Goal: Task Accomplishment & Management: Use online tool/utility

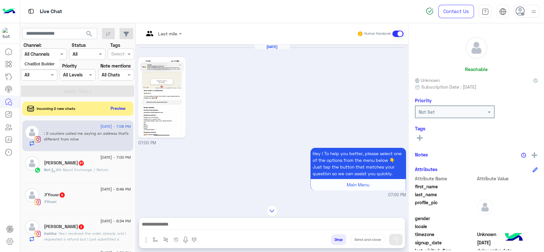
scroll to position [312, 0]
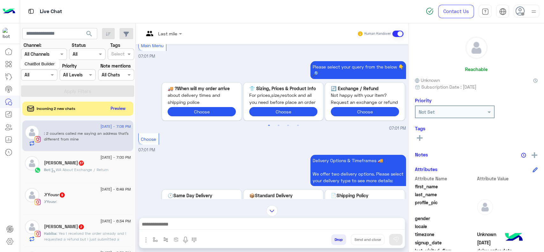
click at [11, 64] on icon at bounding box center [9, 64] width 8 height 8
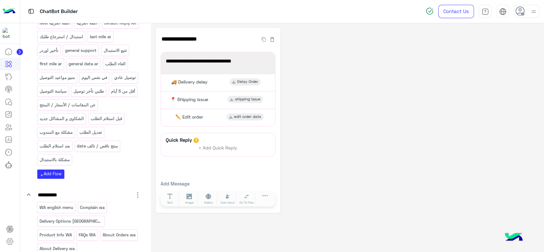
scroll to position [104, 0]
click at [86, 109] on p "عن المقاسات / الأسعار / المنتج" at bounding box center [67, 105] width 57 height 7
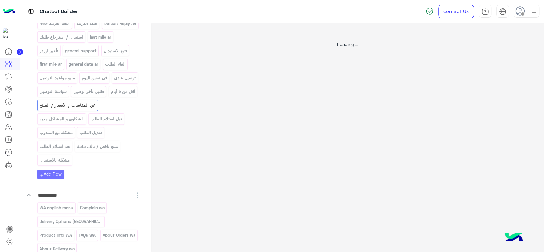
select select "*"
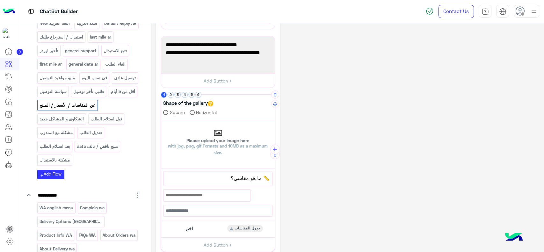
scroll to position [93, 0]
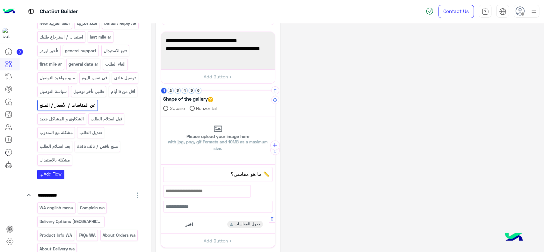
click at [186, 224] on span "اختر" at bounding box center [189, 224] width 8 height 6
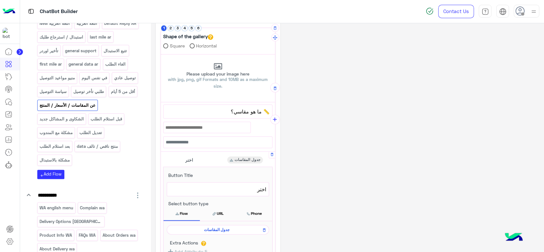
scroll to position [157, 0]
click at [199, 228] on span "جدول المقاسات" at bounding box center [216, 229] width 93 height 6
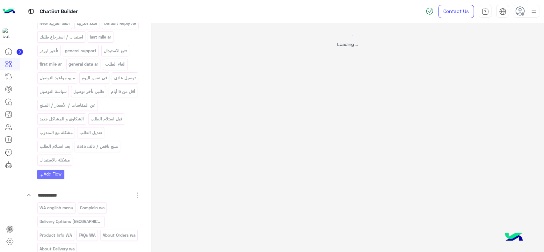
scroll to position [0, 0]
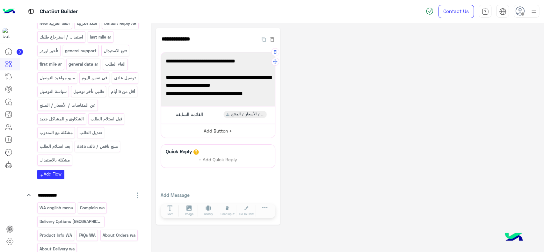
click at [214, 129] on button "Add Button +" at bounding box center [218, 131] width 114 height 14
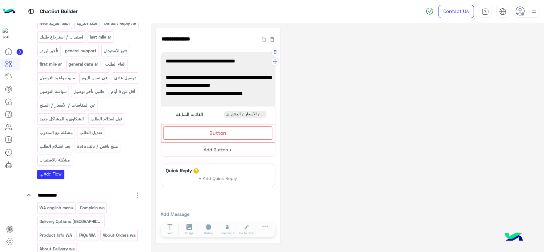
click at [214, 129] on div "Button" at bounding box center [217, 132] width 109 height 13
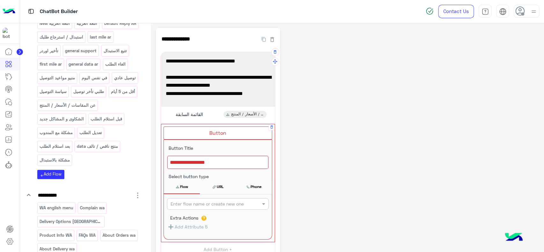
click at [213, 165] on div at bounding box center [217, 162] width 101 height 13
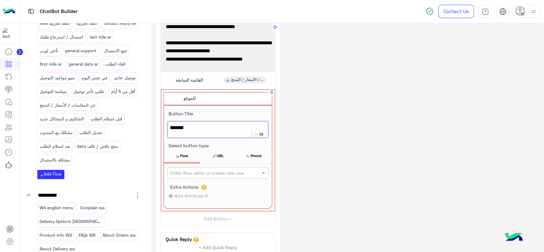
scroll to position [36, 0]
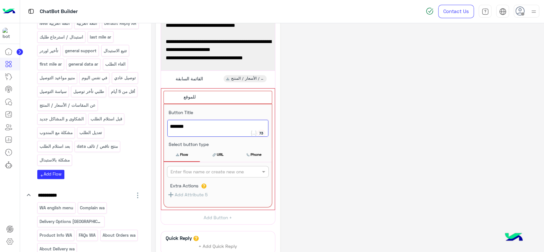
type textarea "******"
click at [222, 152] on button "URL" at bounding box center [218, 154] width 36 height 13
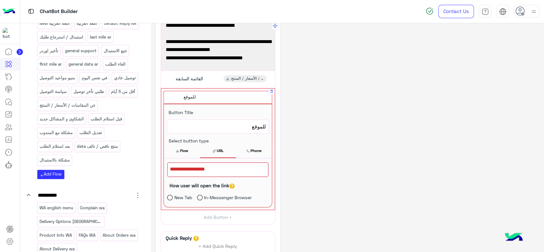
click at [213, 170] on div at bounding box center [217, 169] width 101 height 14
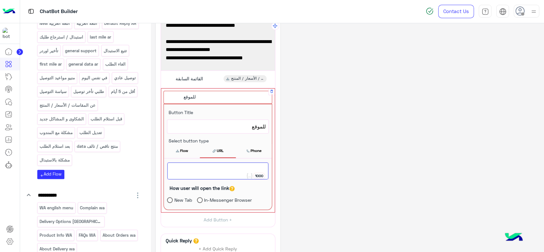
paste textarea "**********"
paste textarea
type textarea "**********"
click at [314, 146] on div "**********" at bounding box center [347, 152] width 383 height 321
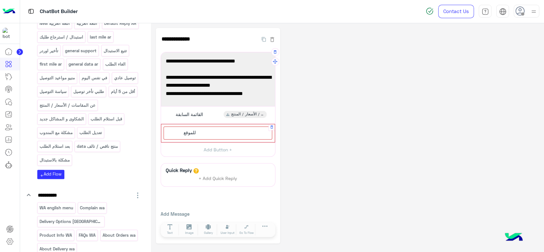
scroll to position [0, 0]
click at [272, 126] on icon "button" at bounding box center [272, 126] width 3 height 3
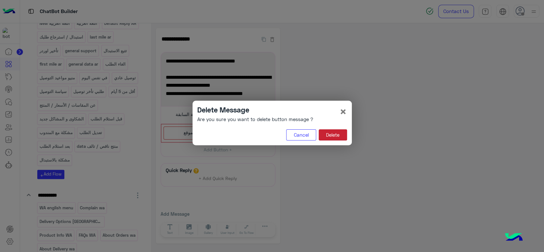
click at [322, 135] on button "Delete" at bounding box center [333, 134] width 28 height 11
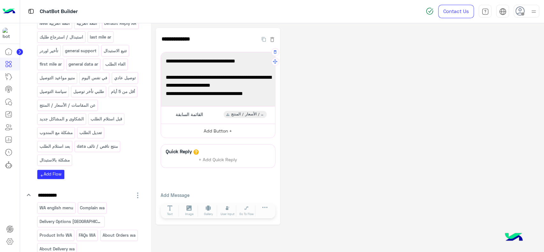
click at [240, 128] on button "Add Button +" at bounding box center [218, 131] width 114 height 14
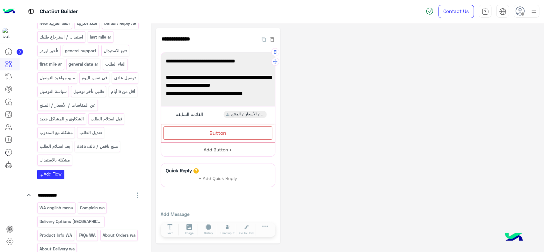
click at [240, 128] on div "Button" at bounding box center [217, 132] width 109 height 13
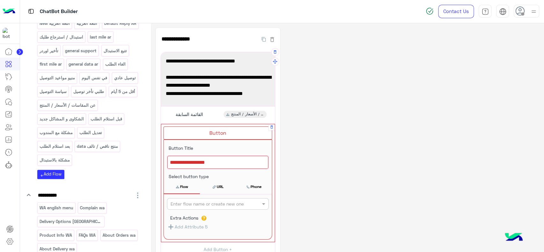
click at [219, 163] on div at bounding box center [217, 162] width 101 height 13
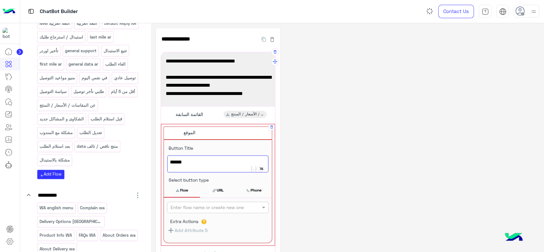
type textarea "******"
click at [214, 189] on icon at bounding box center [214, 190] width 3 height 3
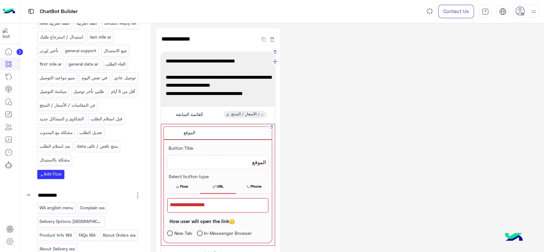
click at [211, 200] on div at bounding box center [217, 205] width 101 height 14
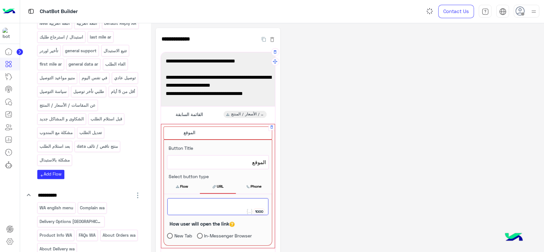
paste textarea "**********"
type textarea "**********"
click at [314, 159] on div "**********" at bounding box center [347, 188] width 383 height 321
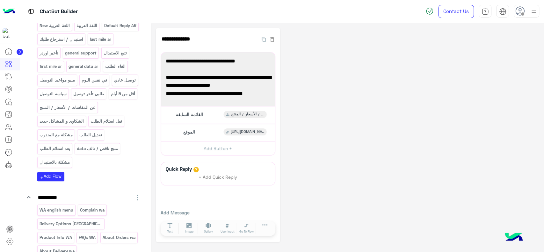
scroll to position [104, 0]
click at [92, 110] on p "عن المقاسات / الأسعار / المنتج" at bounding box center [67, 105] width 57 height 7
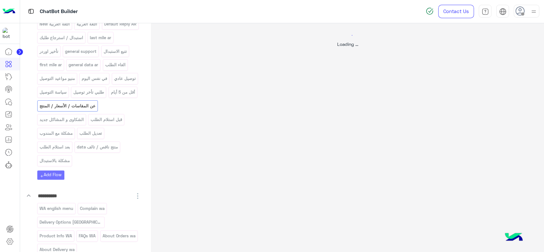
select select "*"
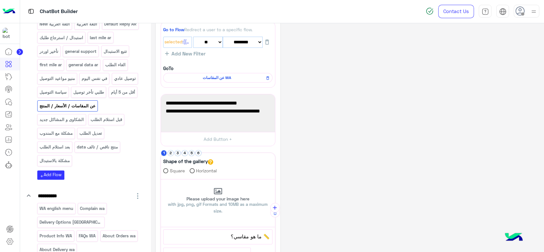
scroll to position [32, 0]
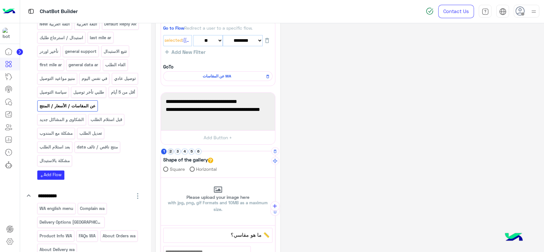
click at [171, 150] on button "2" at bounding box center [171, 151] width 6 height 6
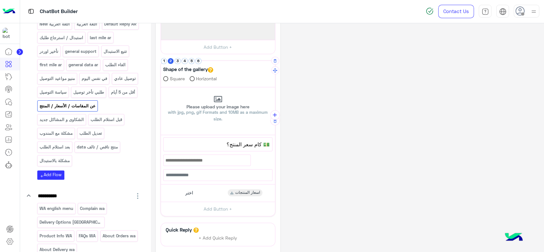
scroll to position [123, 0]
click at [181, 192] on div "اختر اسعار المنتجات" at bounding box center [217, 193] width 109 height 12
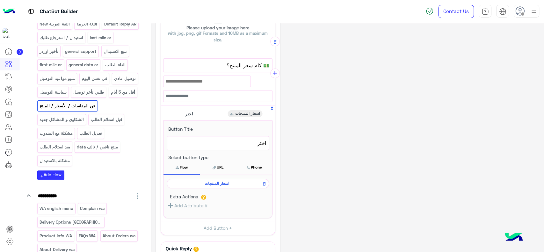
scroll to position [203, 0]
click at [195, 185] on div "اسعار المنتجات" at bounding box center [218, 182] width 102 height 10
click at [196, 183] on span "اسعار المنتجات" at bounding box center [216, 182] width 93 height 6
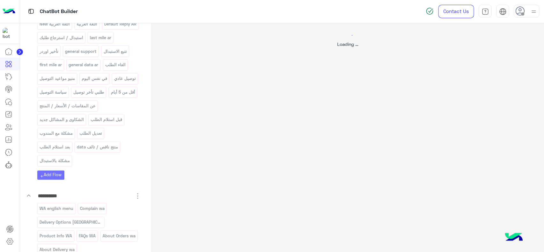
scroll to position [0, 0]
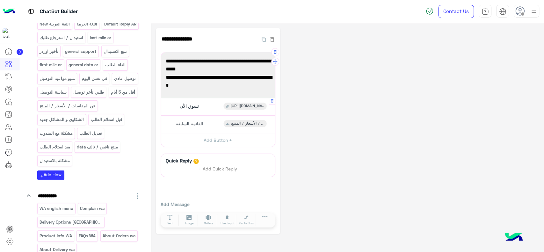
click at [206, 101] on div "تسوق الأن [URL][DOMAIN_NAME]" at bounding box center [217, 106] width 109 height 12
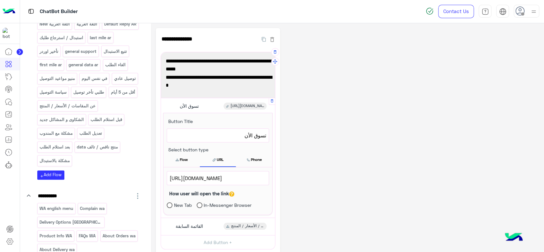
click at [221, 172] on div "[URL][DOMAIN_NAME]" at bounding box center [218, 177] width 102 height 13
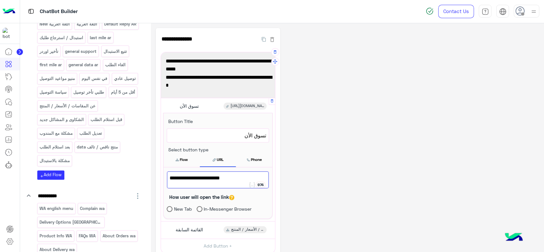
paste textarea
type textarea "**********"
click at [315, 145] on div "**********" at bounding box center [347, 184] width 383 height 312
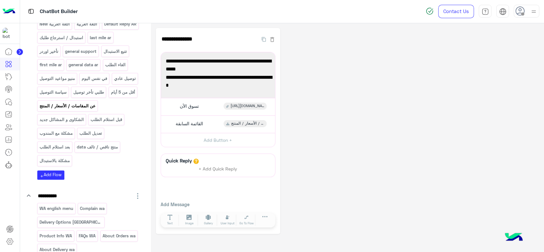
click at [88, 110] on p "عن المقاسات / الأسعار / المنتج" at bounding box center [67, 105] width 57 height 7
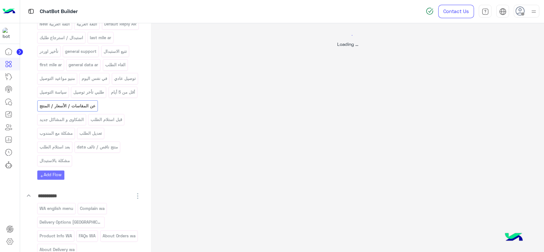
select select "*"
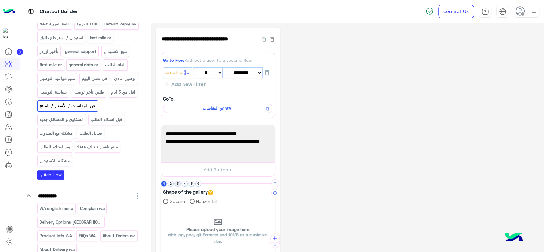
click at [178, 184] on button "3" at bounding box center [178, 184] width 6 height 6
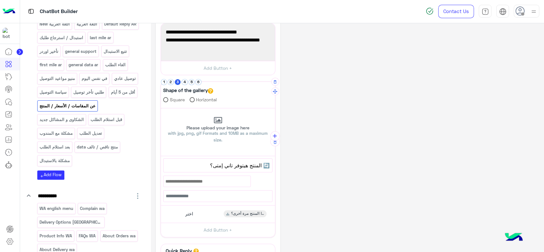
scroll to position [104, 0]
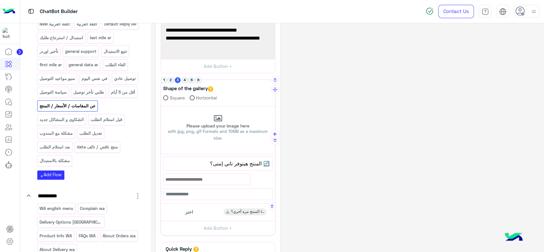
click at [200, 210] on div "اختر هل سيتوفر هذا المنتج مرة أخرى؟" at bounding box center [217, 212] width 109 height 12
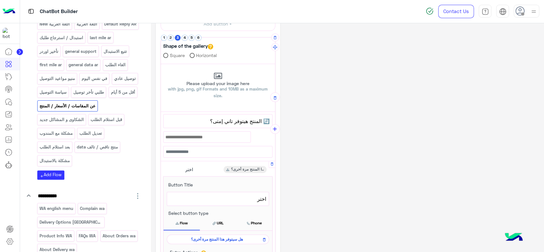
scroll to position [147, 0]
click at [202, 236] on span "هل سيتوفر هذا المنتج مرة أخرى؟" at bounding box center [216, 238] width 93 height 6
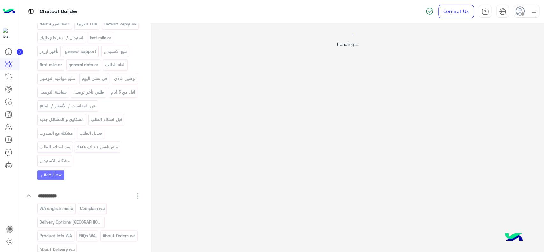
scroll to position [0, 0]
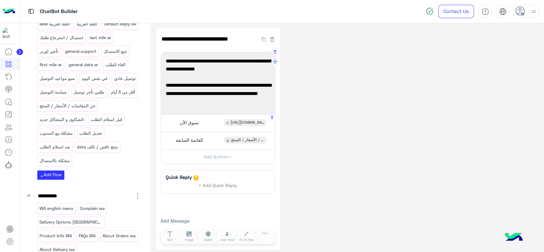
click at [216, 128] on div "تسوق الأن [URL][DOMAIN_NAME]" at bounding box center [217, 123] width 109 height 12
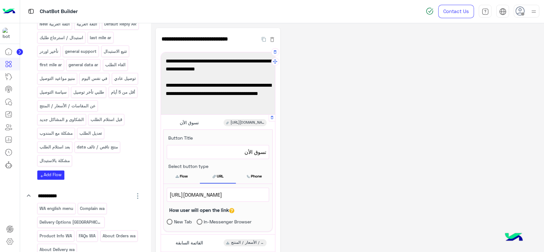
click at [203, 196] on span "[URL][DOMAIN_NAME]" at bounding box center [218, 195] width 97 height 8
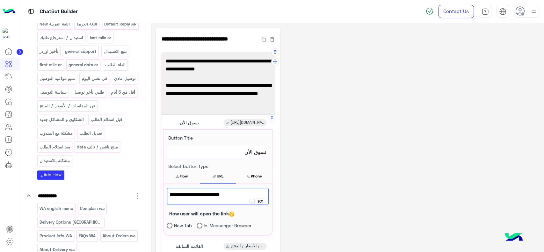
paste textarea
type textarea "**********"
click at [314, 164] on div "**********" at bounding box center [347, 192] width 383 height 329
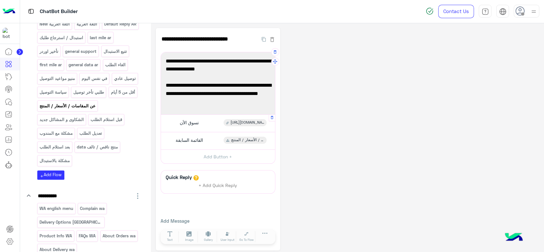
click at [93, 110] on p "عن المقاسات / الأسعار / المنتج" at bounding box center [67, 105] width 57 height 7
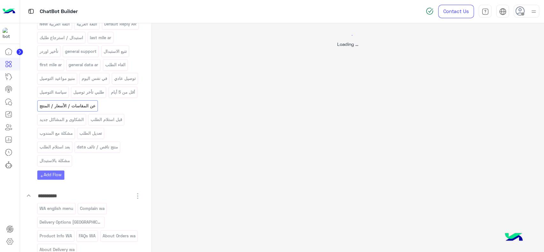
select select "*"
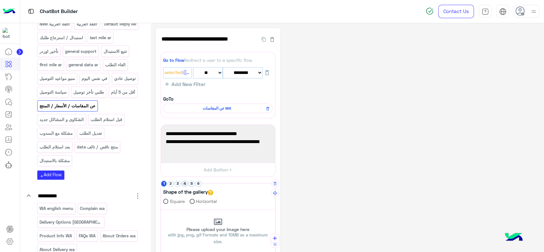
click at [185, 183] on button "4" at bounding box center [185, 184] width 6 height 6
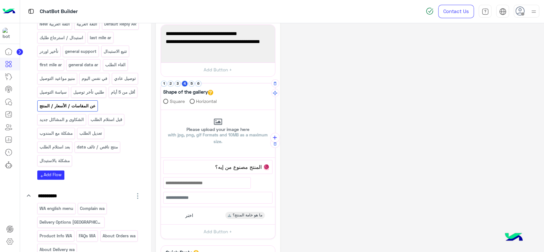
scroll to position [101, 0]
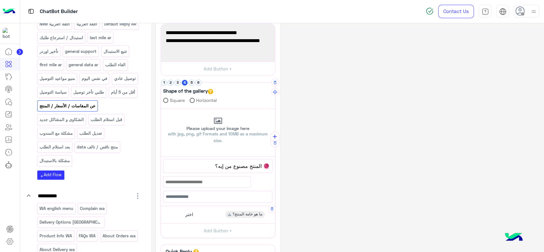
click at [202, 213] on div "اختر ما هو خامة المنتج؟" at bounding box center [217, 215] width 109 height 12
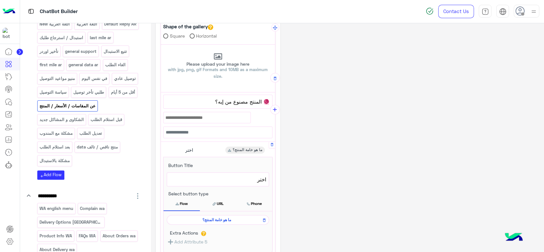
scroll to position [166, 0]
click at [213, 220] on span "ما هو خامة المنتج؟" at bounding box center [216, 220] width 93 height 6
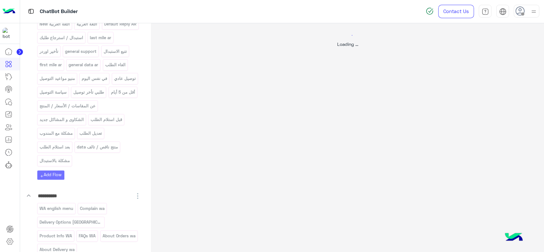
scroll to position [0, 0]
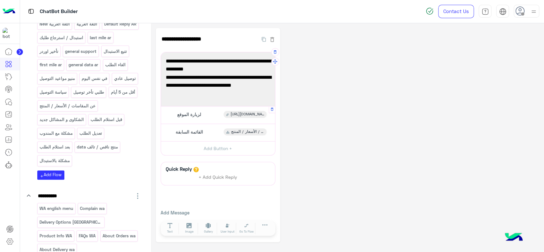
click at [217, 119] on div "لزيارة الموقع [URL][DOMAIN_NAME]" at bounding box center [217, 115] width 109 height 12
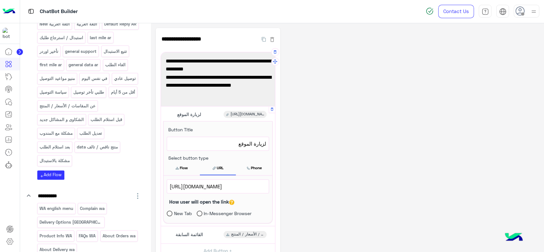
click at [211, 187] on span "[URL][DOMAIN_NAME]" at bounding box center [218, 186] width 97 height 8
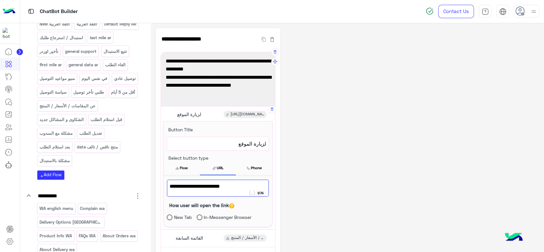
paste textarea
type textarea "**********"
click at [302, 160] on div "**********" at bounding box center [347, 188] width 383 height 320
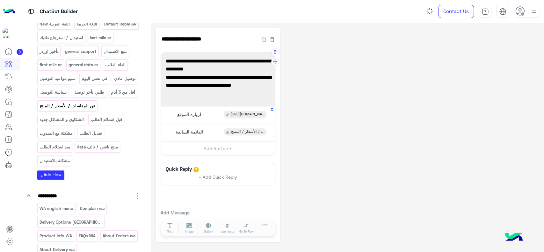
click at [78, 110] on p "عن المقاسات / الأسعار / المنتج" at bounding box center [67, 105] width 57 height 7
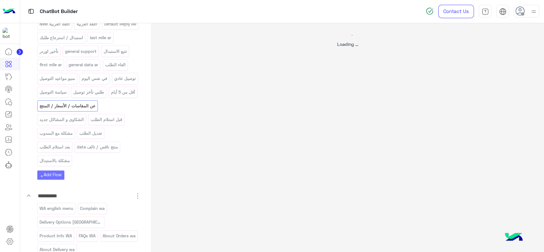
select select "*"
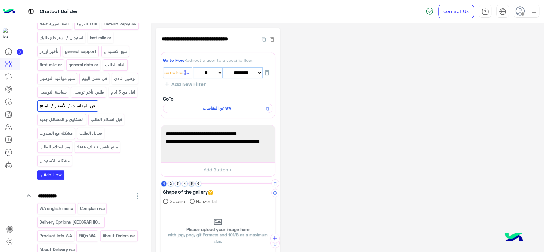
click at [191, 184] on button "5" at bounding box center [192, 184] width 6 height 6
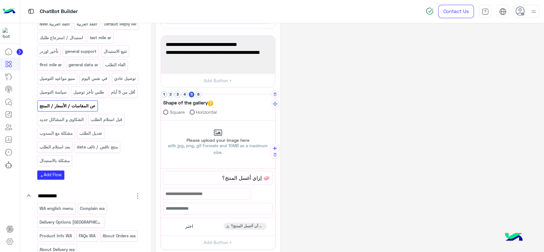
scroll to position [90, 0]
click at [201, 226] on div "اختر كيف يجب أن أغسل المنتج؟" at bounding box center [217, 226] width 109 height 12
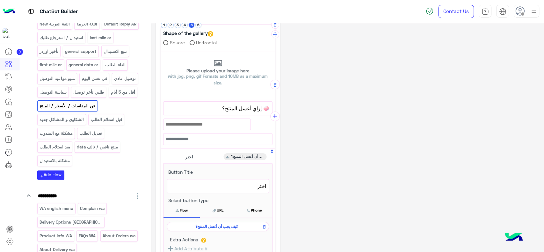
scroll to position [159, 0]
click at [201, 226] on span "كيف يجب أن أغسل المنتج؟" at bounding box center [216, 226] width 93 height 6
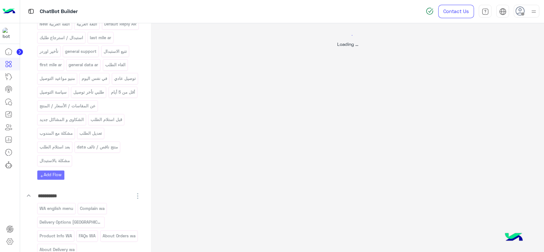
scroll to position [0, 0]
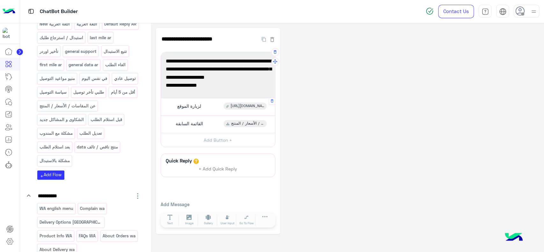
click at [226, 108] on div "[URL][DOMAIN_NAME]" at bounding box center [245, 106] width 43 height 7
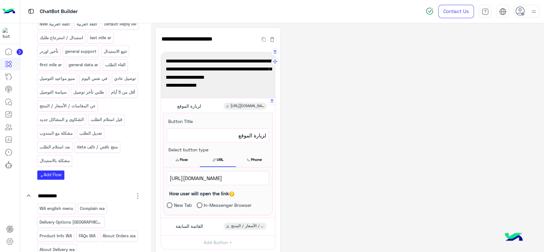
click at [219, 175] on span "[URL][DOMAIN_NAME]" at bounding box center [218, 178] width 97 height 8
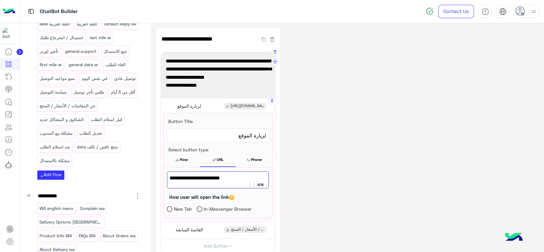
paste textarea
type textarea "**********"
click at [302, 154] on div "**********" at bounding box center [347, 184] width 383 height 312
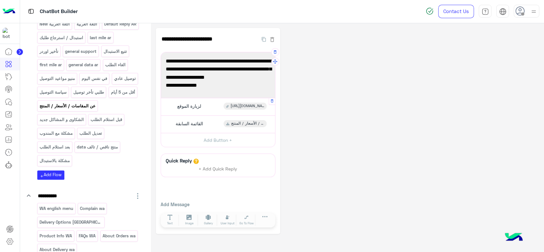
click at [84, 110] on p "عن المقاسات / الأسعار / المنتج" at bounding box center [67, 105] width 57 height 7
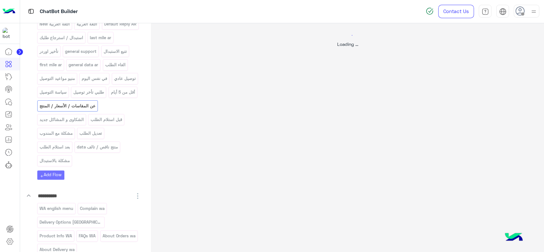
select select "*"
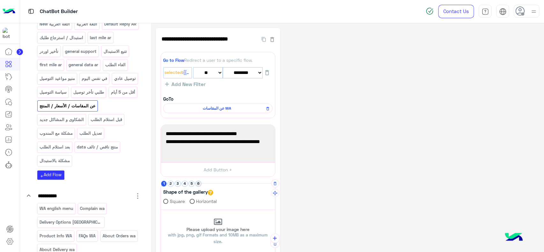
click at [197, 183] on button "6" at bounding box center [198, 184] width 6 height 6
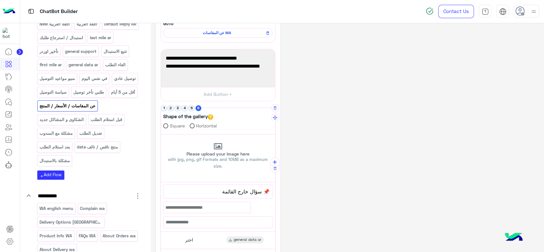
scroll to position [76, 0]
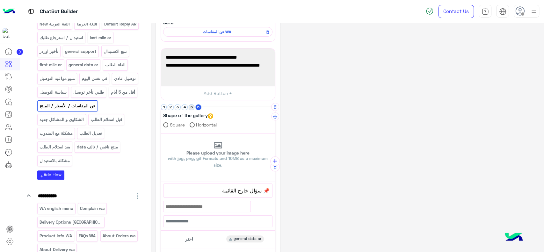
click at [192, 110] on button "5" at bounding box center [192, 107] width 6 height 6
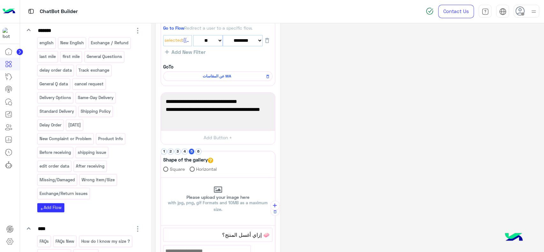
scroll to position [466, 0]
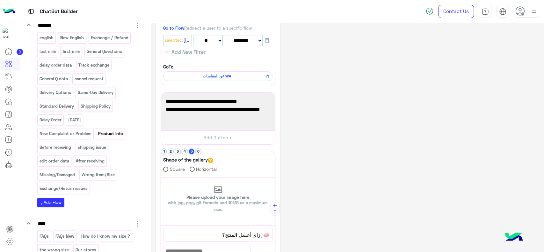
click at [100, 137] on p "Product Info" at bounding box center [111, 133] width 26 height 7
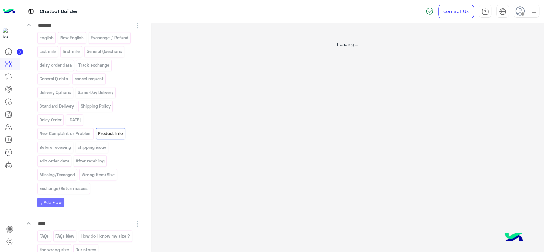
scroll to position [0, 0]
select select "*"
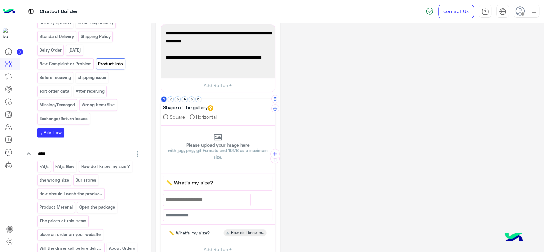
scroll to position [126, 0]
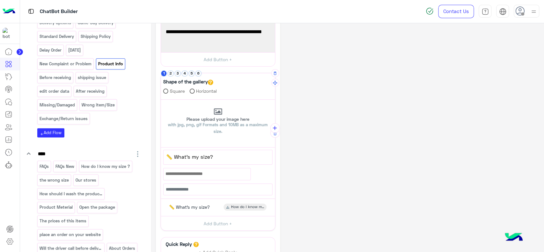
click at [184, 211] on div "📏 What’s my size? How do I know my size ?" at bounding box center [217, 207] width 109 height 12
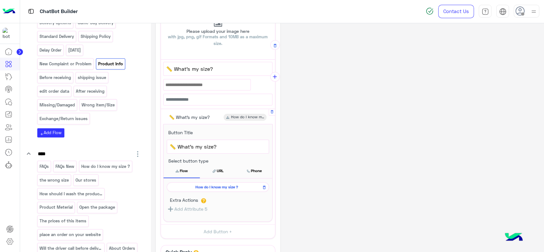
scroll to position [215, 0]
click at [203, 185] on span "How do I know my size ?" at bounding box center [216, 187] width 93 height 6
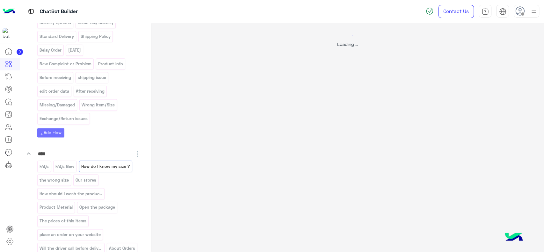
scroll to position [0, 0]
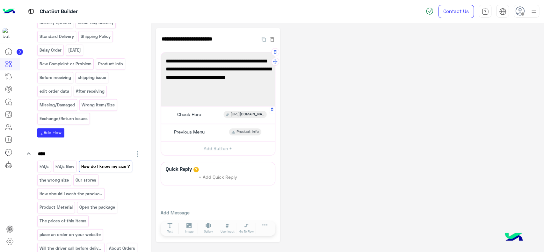
click at [223, 120] on div "Check Here [URL][DOMAIN_NAME]" at bounding box center [217, 115] width 109 height 12
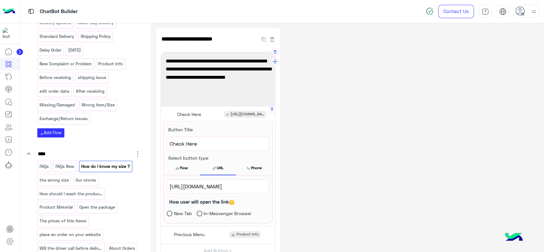
click at [208, 185] on span "[URL][DOMAIN_NAME]" at bounding box center [218, 186] width 97 height 8
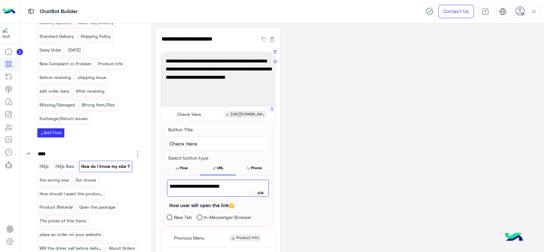
paste textarea
type textarea "**********"
click at [315, 141] on div "**********" at bounding box center [347, 188] width 383 height 320
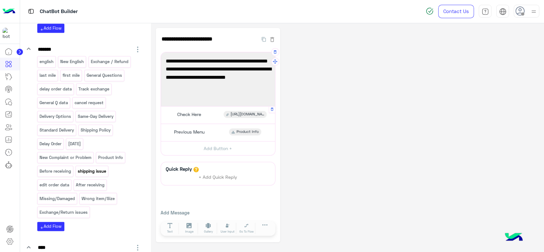
scroll to position [441, 0]
click at [104, 162] on p "Product Info" at bounding box center [111, 157] width 26 height 7
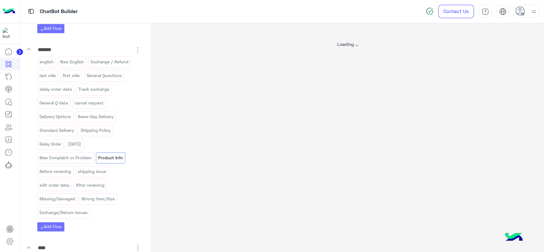
select select "*"
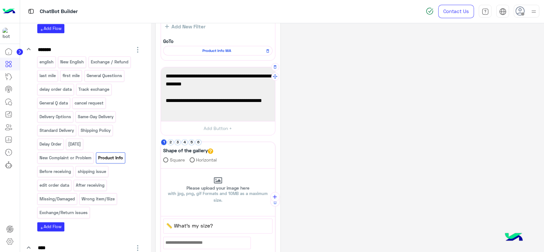
scroll to position [61, 0]
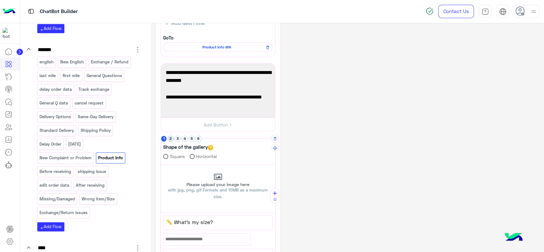
click at [171, 141] on button "2" at bounding box center [171, 139] width 6 height 6
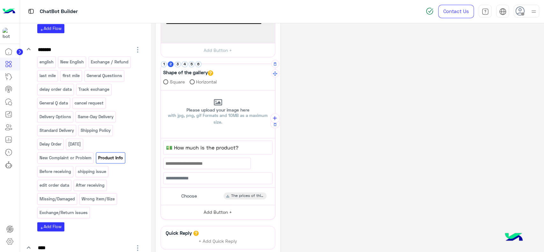
scroll to position [139, 0]
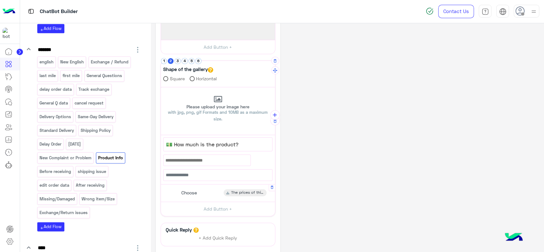
click at [189, 192] on span "Choose" at bounding box center [189, 193] width 16 height 6
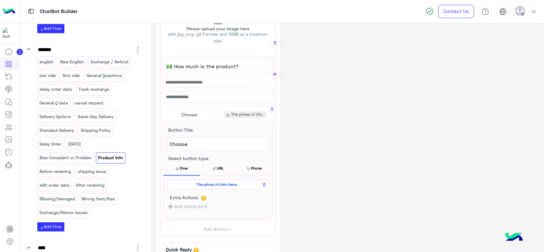
scroll to position [218, 0]
click at [198, 184] on span "The prices of this items" at bounding box center [216, 183] width 93 height 6
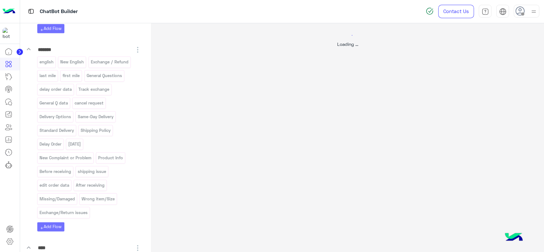
scroll to position [0, 0]
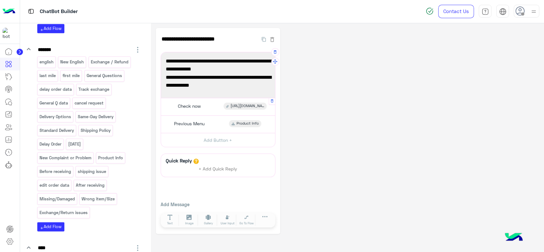
click at [217, 104] on div "Check now [URL][DOMAIN_NAME]" at bounding box center [217, 106] width 109 height 12
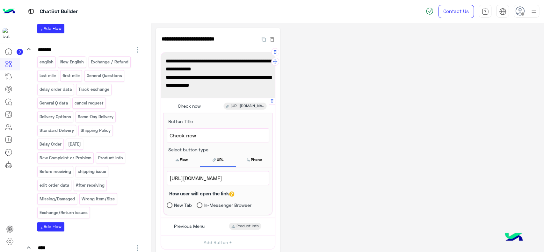
click at [204, 180] on span "[URL][DOMAIN_NAME]" at bounding box center [218, 178] width 97 height 8
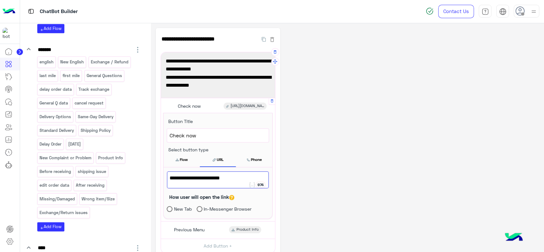
paste textarea
type textarea "**********"
click at [318, 126] on div "**********" at bounding box center [347, 184] width 383 height 312
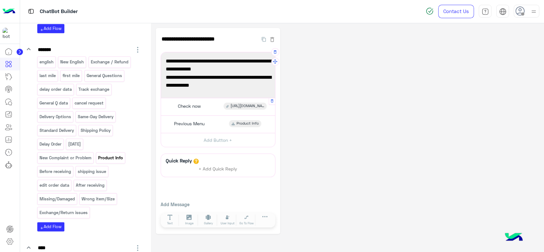
click at [108, 162] on p "Product Info" at bounding box center [111, 157] width 26 height 7
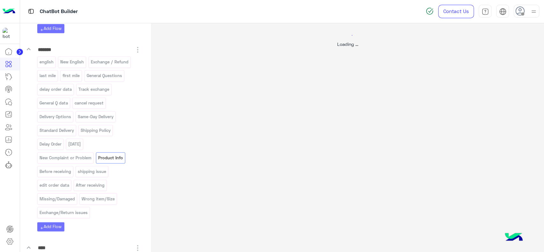
select select "*"
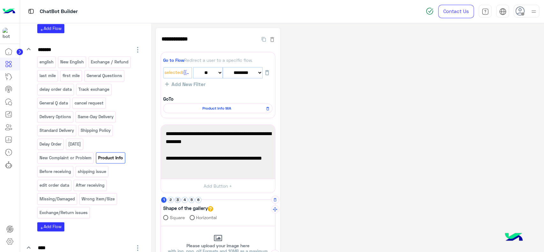
click at [178, 197] on button "3" at bounding box center [178, 200] width 6 height 6
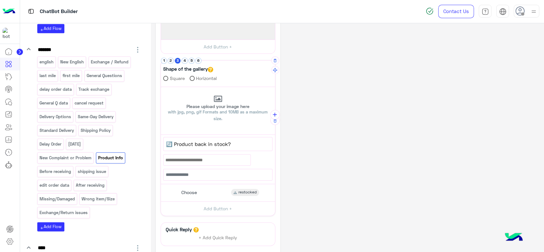
scroll to position [147, 0]
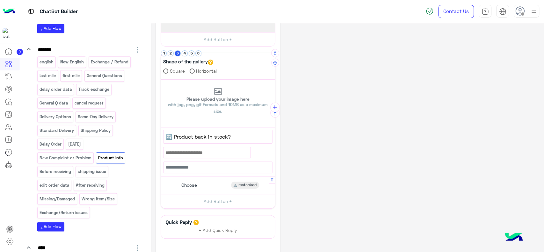
click at [186, 186] on span "Choose" at bounding box center [189, 185] width 16 height 6
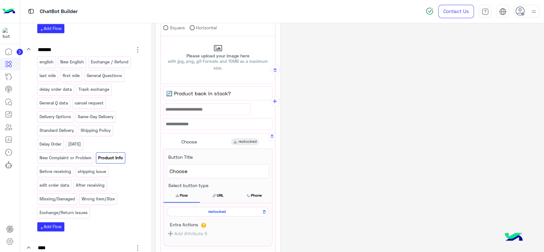
scroll to position [192, 0]
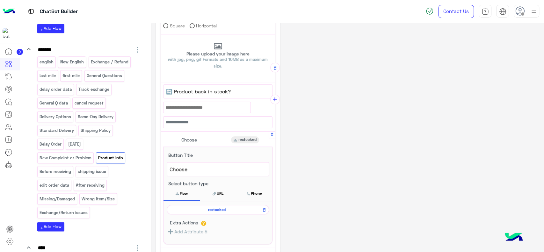
click at [196, 208] on span "restocked" at bounding box center [216, 210] width 93 height 6
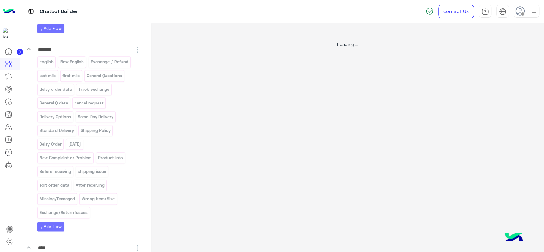
scroll to position [0, 0]
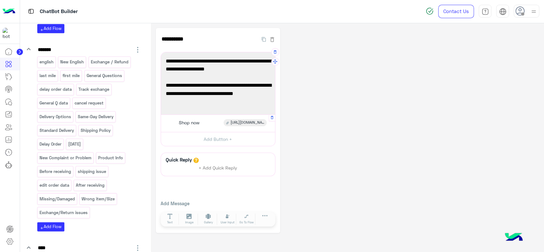
click at [206, 126] on div "Shop now [URL][DOMAIN_NAME]" at bounding box center [217, 123] width 109 height 12
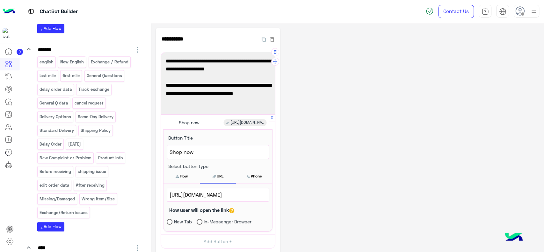
click at [207, 196] on span "[URL][DOMAIN_NAME]" at bounding box center [218, 195] width 97 height 8
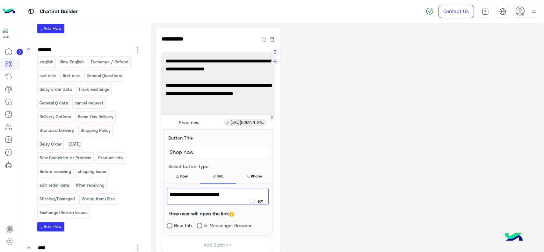
paste textarea
type textarea "**********"
click at [318, 162] on div "**********" at bounding box center [347, 183] width 383 height 311
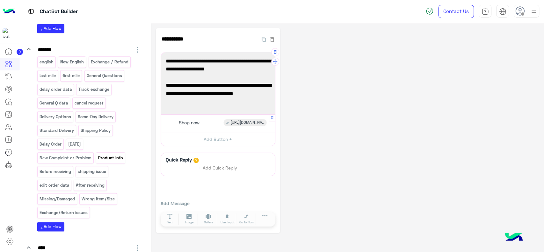
click at [105, 162] on p "Product Info" at bounding box center [111, 157] width 26 height 7
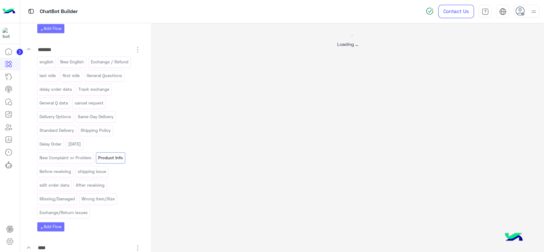
select select "*"
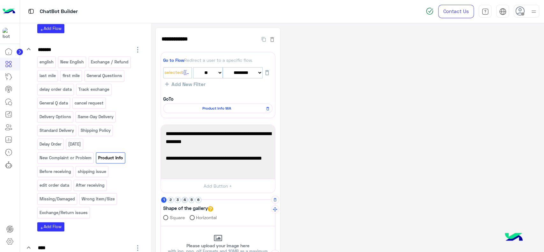
click at [183, 200] on button "4" at bounding box center [185, 200] width 6 height 6
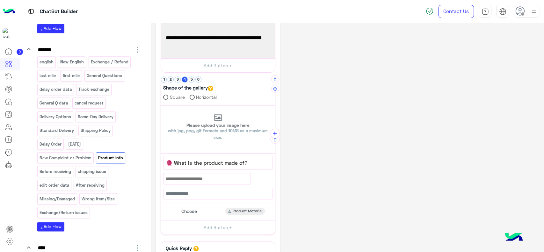
click at [196, 213] on div "Choose" at bounding box center [188, 211] width 22 height 7
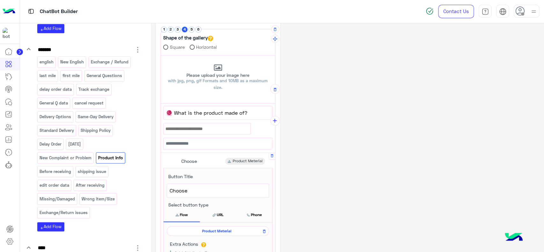
scroll to position [171, 0]
click at [203, 227] on span "Product Meterial" at bounding box center [216, 230] width 93 height 6
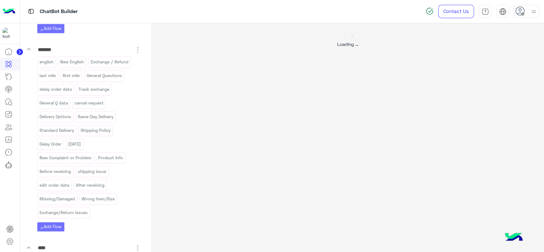
scroll to position [0, 0]
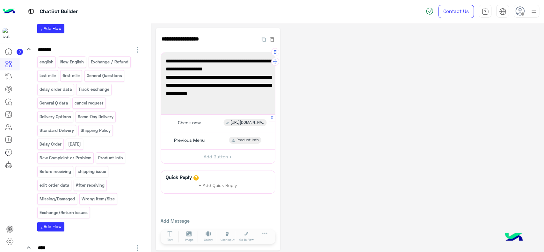
click at [209, 123] on div "Check now [URL][DOMAIN_NAME]" at bounding box center [217, 123] width 109 height 12
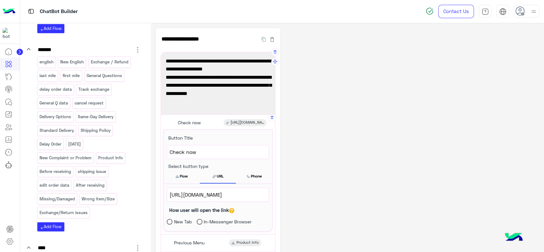
click at [206, 199] on div "[URL][DOMAIN_NAME]" at bounding box center [218, 194] width 102 height 13
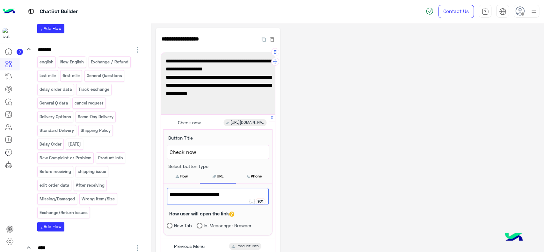
paste textarea
type textarea "**********"
click at [325, 146] on div "**********" at bounding box center [347, 192] width 383 height 329
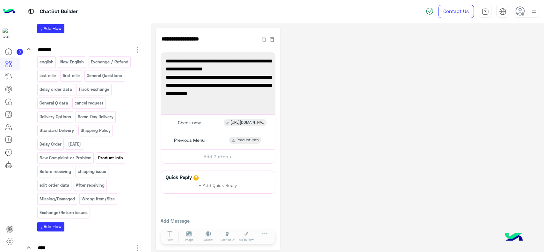
click at [120, 163] on div "Product Info" at bounding box center [110, 157] width 29 height 11
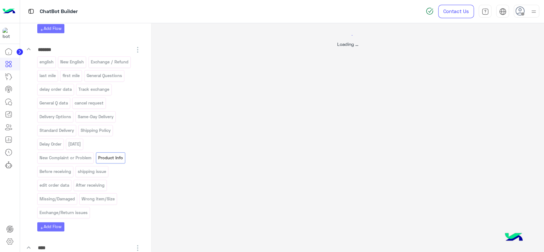
select select "*"
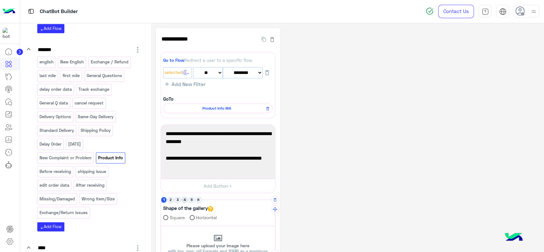
click at [186, 199] on button "4" at bounding box center [185, 200] width 6 height 6
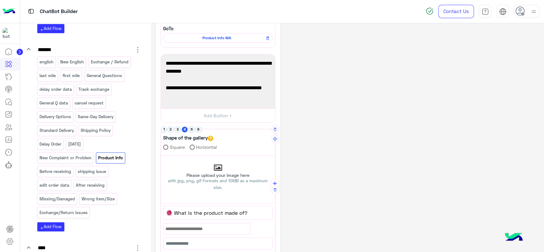
scroll to position [73, 0]
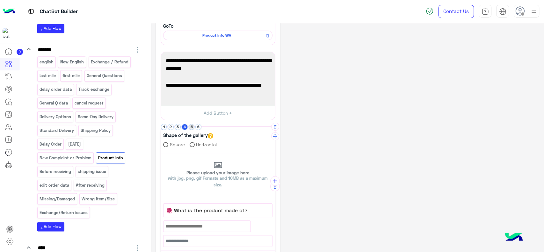
click at [191, 126] on button "5" at bounding box center [192, 127] width 6 height 6
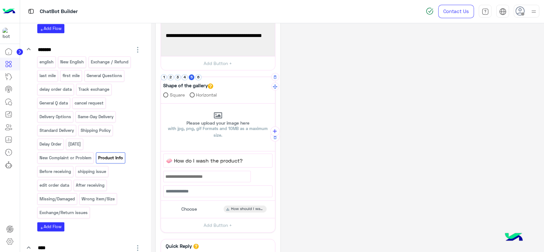
scroll to position [123, 0]
click at [200, 206] on div "Choose How should I wash the product?" at bounding box center [217, 209] width 109 height 12
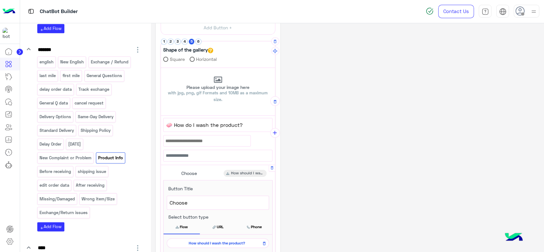
scroll to position [189, 0]
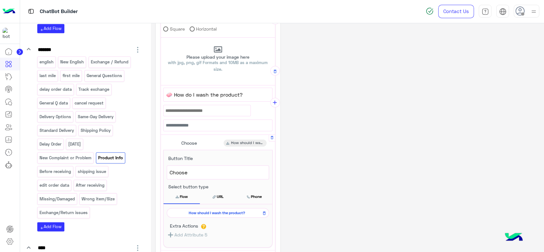
click at [203, 213] on span "How should I wash the product?" at bounding box center [216, 213] width 93 height 6
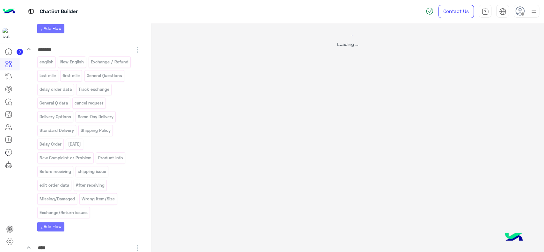
scroll to position [0, 0]
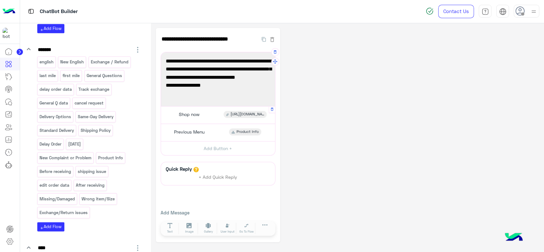
click at [228, 113] on icon at bounding box center [227, 115] width 3 height 6
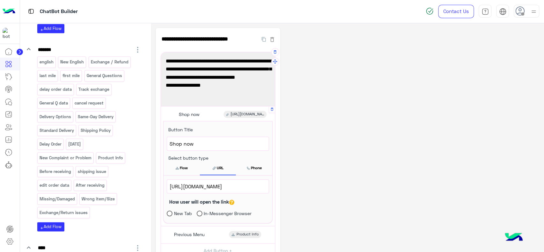
click at [213, 183] on span "[URL][DOMAIN_NAME]" at bounding box center [218, 186] width 97 height 8
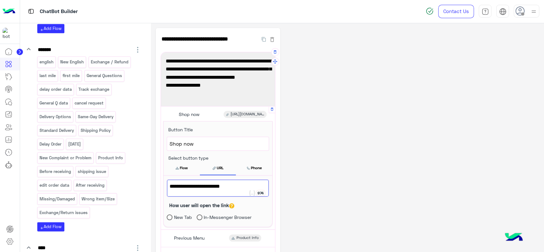
paste textarea
type textarea "**********"
click at [306, 155] on div "**********" at bounding box center [347, 188] width 383 height 320
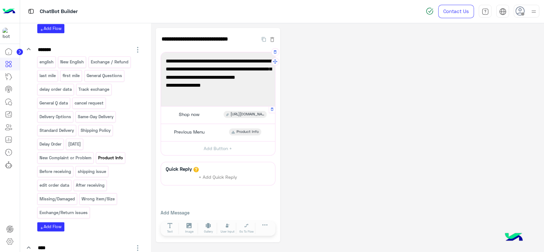
click at [117, 162] on p "Product Info" at bounding box center [111, 157] width 26 height 7
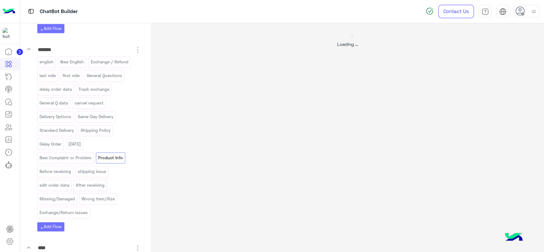
select select "*"
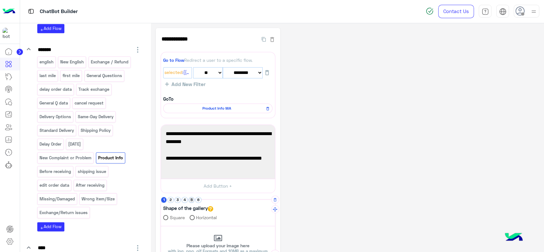
click at [192, 198] on button "5" at bounding box center [192, 200] width 6 height 6
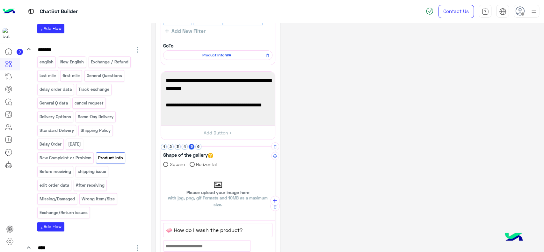
scroll to position [56, 0]
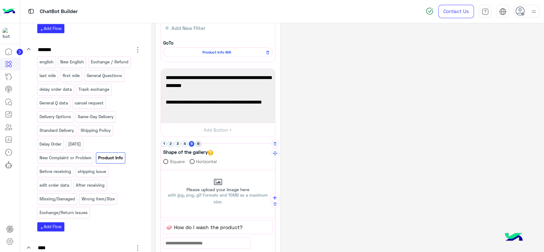
click at [197, 146] on button "6" at bounding box center [198, 144] width 6 height 6
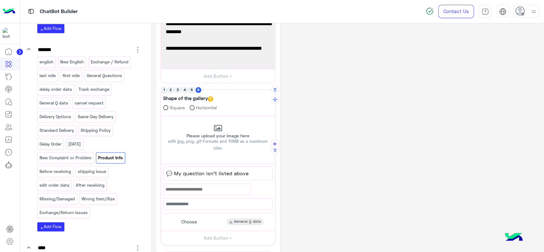
scroll to position [114, 0]
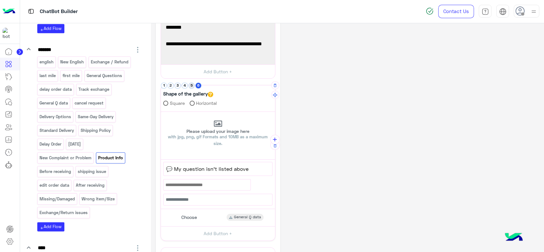
click at [192, 85] on button "5" at bounding box center [192, 86] width 6 height 6
click at [214, 217] on div "Choose How should I wash the product?" at bounding box center [217, 218] width 109 height 12
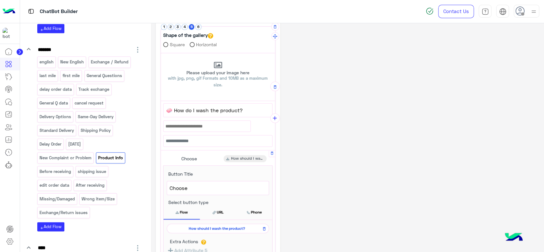
scroll to position [176, 0]
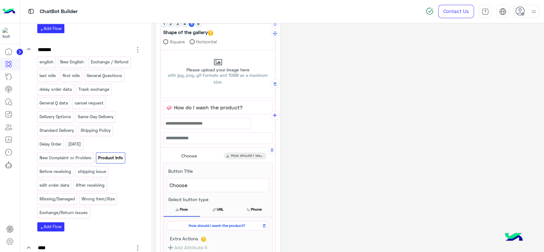
click at [211, 226] on span "How should I wash the product?" at bounding box center [216, 226] width 93 height 6
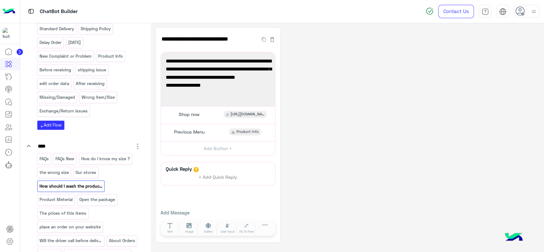
scroll to position [543, 0]
click at [41, 162] on p "FAQs" at bounding box center [44, 158] width 10 height 7
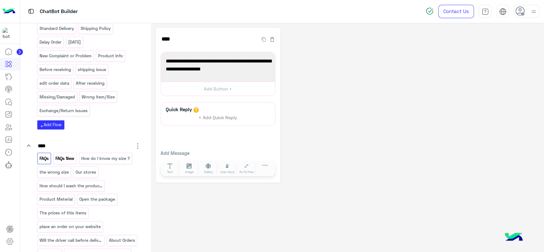
click at [60, 162] on p "FAQs New" at bounding box center [65, 158] width 20 height 7
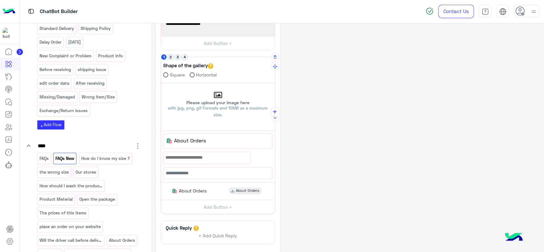
scroll to position [46, 0]
click at [184, 191] on span "🛍️ About Orders" at bounding box center [189, 190] width 35 height 6
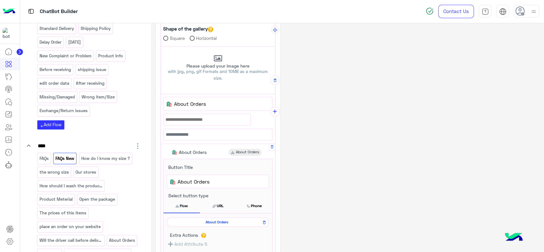
scroll to position [83, 0]
click at [194, 217] on div "About Orders" at bounding box center [218, 221] width 102 height 10
click at [194, 219] on span "About Orders" at bounding box center [216, 221] width 93 height 6
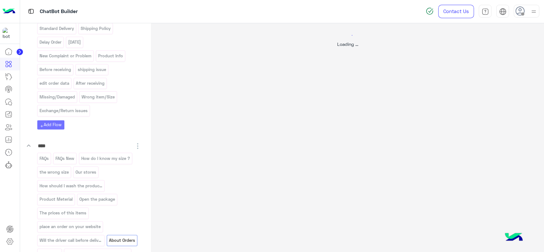
scroll to position [0, 0]
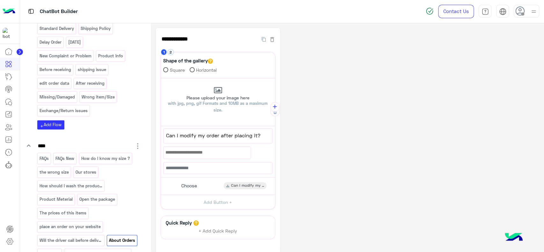
click at [299, 139] on div "**********" at bounding box center [347, 162] width 383 height 268
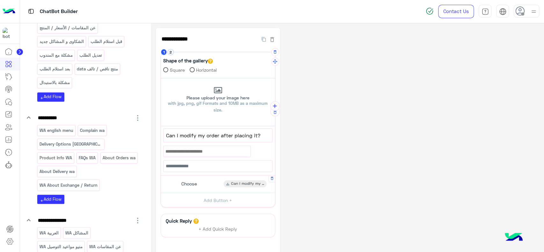
scroll to position [47, 0]
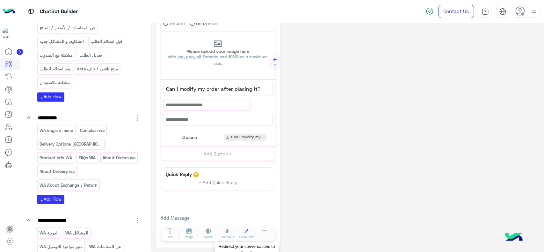
click at [246, 230] on icon at bounding box center [246, 231] width 4 height 4
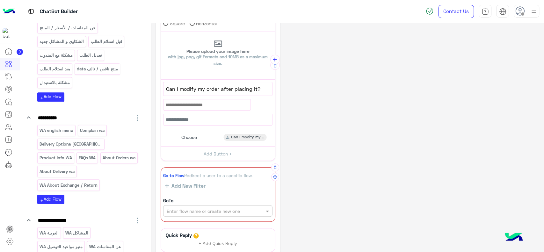
click at [196, 185] on span "Add New Filter" at bounding box center [187, 186] width 37 height 6
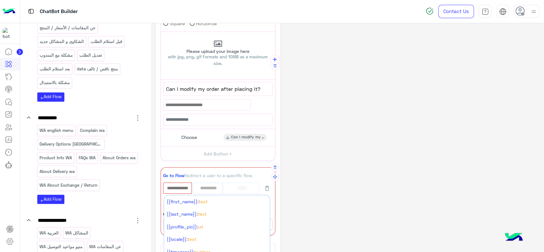
click at [184, 184] on input "text" at bounding box center [177, 188] width 27 height 10
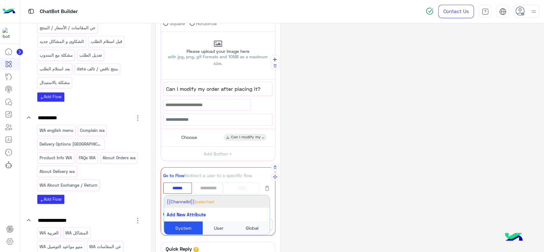
type input "******"
click at [192, 200] on span "{{ChannelId}}:" at bounding box center [181, 201] width 29 height 5
select select "*"
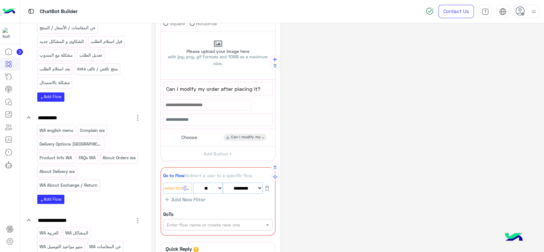
click at [238, 187] on select "******** ******* ******** *** ********* ******* ***" at bounding box center [243, 188] width 40 height 11
select select "*"
click at [223, 183] on select "******** ******* ******** *** ********* ******* ***" at bounding box center [243, 188] width 40 height 11
click at [214, 221] on input "text" at bounding box center [207, 224] width 81 height 7
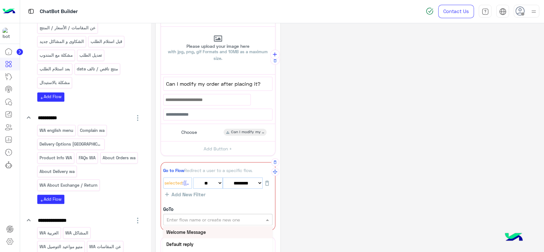
scroll to position [52, 0]
type input "****"
click at [204, 235] on div "About Orders wa" at bounding box center [217, 232] width 109 height 12
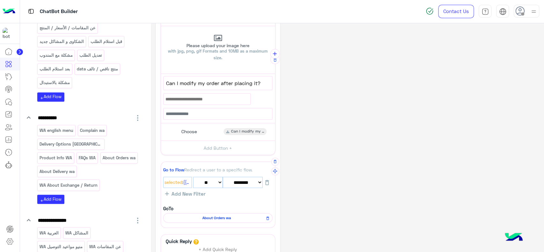
click at [321, 155] on div "**********" at bounding box center [347, 145] width 383 height 339
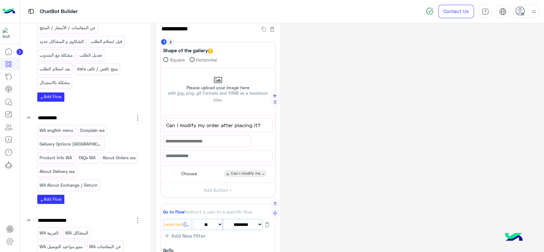
scroll to position [10, 0]
select select "*"
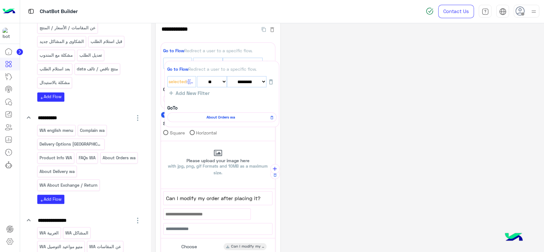
drag, startPoint x: 274, startPoint y: 214, endPoint x: 278, endPoint y: 72, distance: 142.2
select select "*"
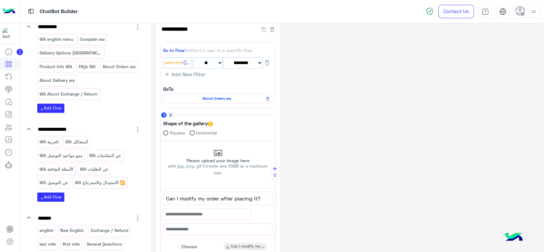
scroll to position [257, 0]
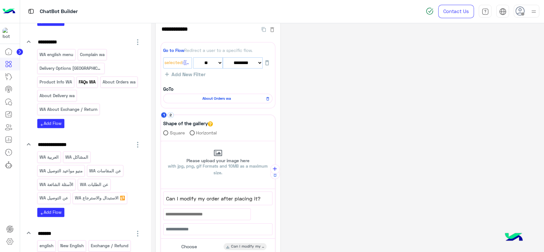
click at [78, 86] on p "FAQs WA" at bounding box center [87, 81] width 18 height 7
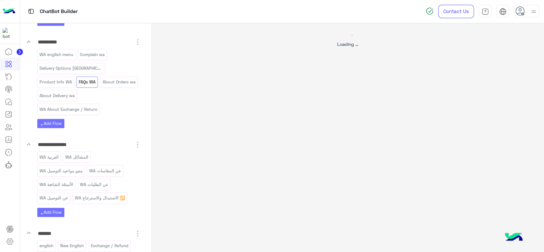
scroll to position [0, 0]
select select "*"
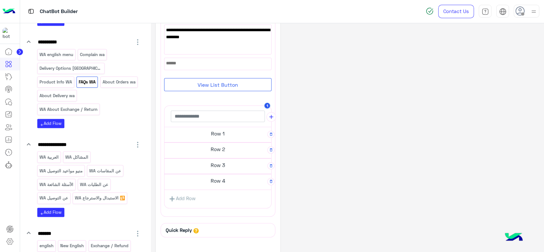
click at [191, 129] on h5 "Row 1" at bounding box center [217, 133] width 107 height 13
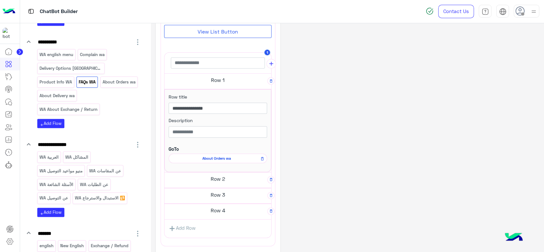
scroll to position [221, 0]
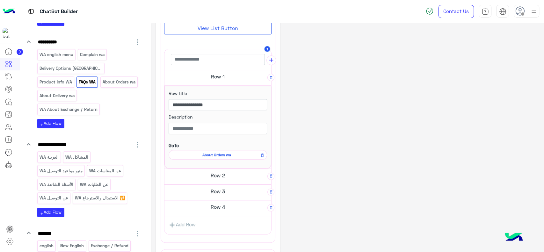
click at [198, 153] on span "About Orders wa" at bounding box center [216, 155] width 89 height 6
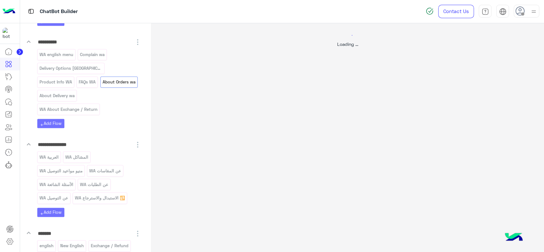
scroll to position [0, 0]
select select "*"
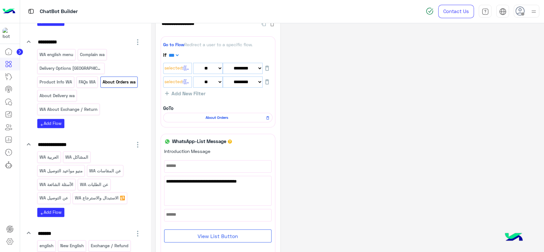
scroll to position [18, 0]
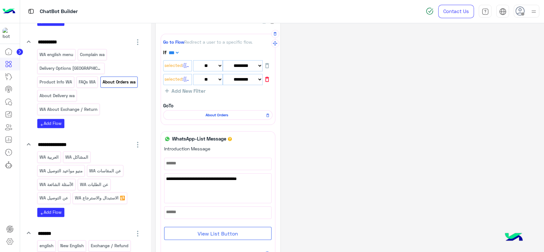
click at [267, 77] on icon "button" at bounding box center [267, 79] width 4 height 5
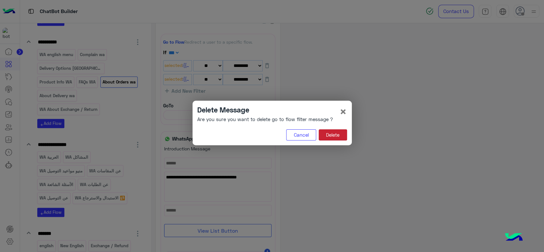
click at [334, 137] on button "Delete" at bounding box center [333, 134] width 28 height 11
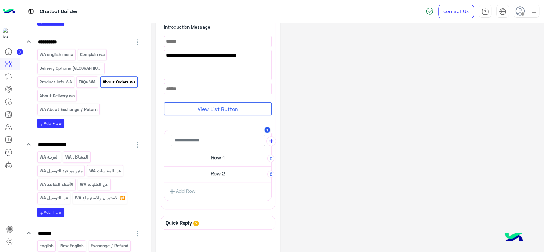
scroll to position [128, 0]
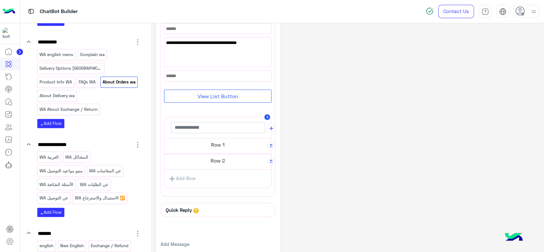
click at [246, 147] on h5 "Row 1" at bounding box center [217, 144] width 107 height 13
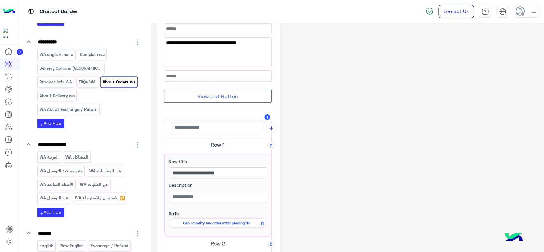
click at [236, 100] on button "View List Button" at bounding box center [217, 96] width 107 height 13
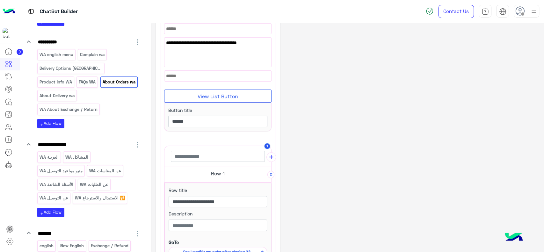
click at [236, 100] on button "View List Button" at bounding box center [217, 96] width 107 height 13
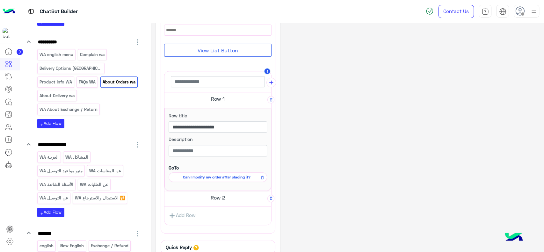
scroll to position [177, 0]
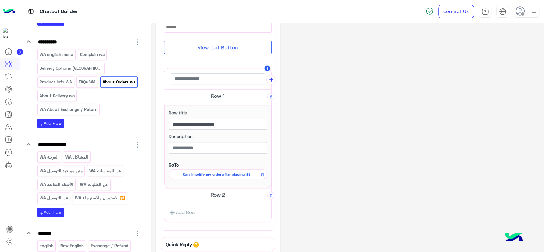
click at [222, 192] on h5 "Row 2" at bounding box center [217, 194] width 107 height 13
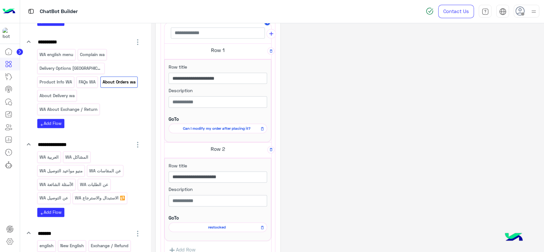
scroll to position [223, 0]
click at [280, 173] on div "**********" at bounding box center [218, 74] width 124 height 539
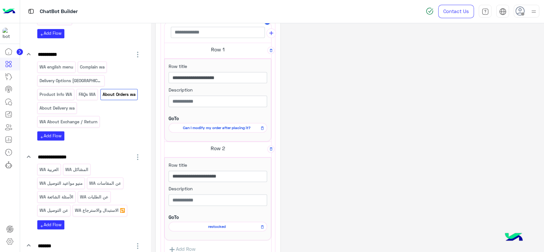
scroll to position [245, 0]
click at [69, 112] on p "About Delivery wa" at bounding box center [57, 108] width 36 height 7
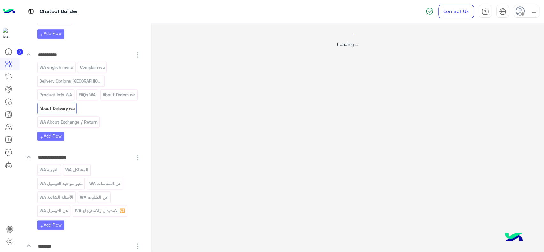
scroll to position [0, 0]
select select "*"
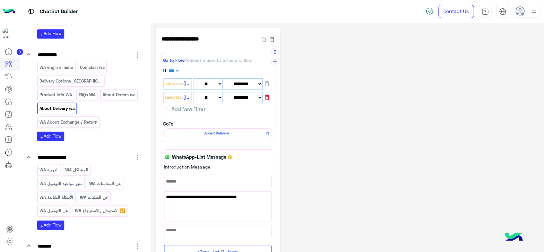
click at [268, 96] on icon "button" at bounding box center [267, 97] width 4 height 5
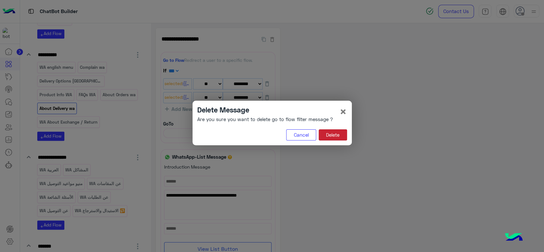
click at [329, 135] on button "Delete" at bounding box center [333, 134] width 28 height 11
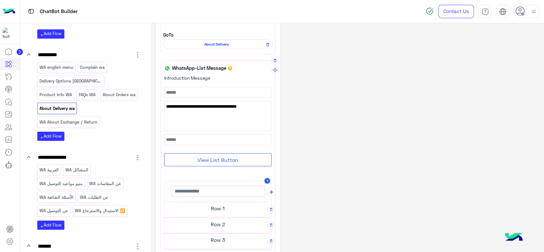
scroll to position [66, 0]
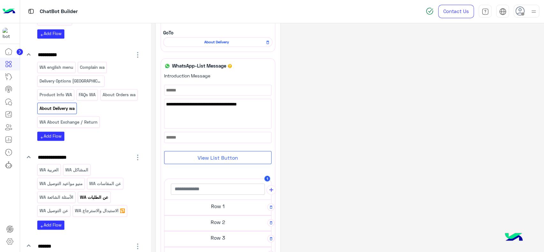
click at [90, 201] on p "عن الطلبات WA" at bounding box center [94, 197] width 29 height 7
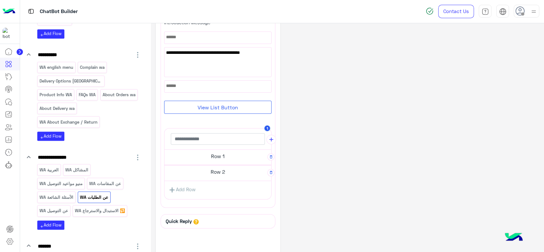
scroll to position [120, 0]
click at [198, 158] on h5 "Row 1" at bounding box center [217, 155] width 107 height 13
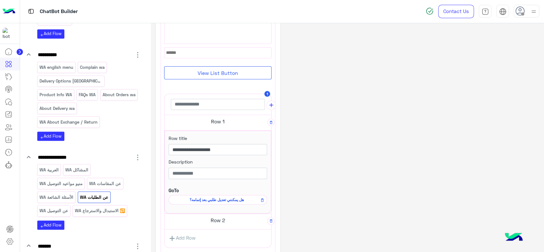
scroll to position [152, 0]
click at [199, 215] on h5 "Row 2" at bounding box center [217, 219] width 107 height 13
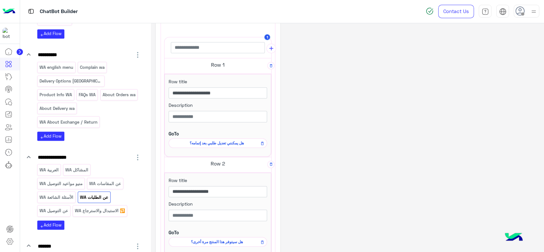
scroll to position [209, 0]
click at [221, 240] on span "هل سيتوفر هذا المنتج مرة أخرى؟" at bounding box center [216, 241] width 89 height 6
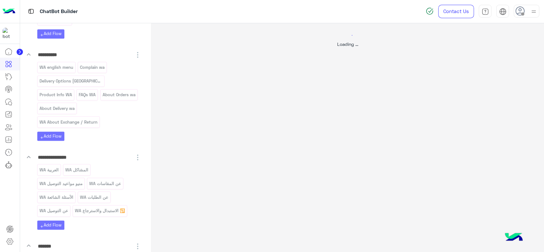
scroll to position [0, 0]
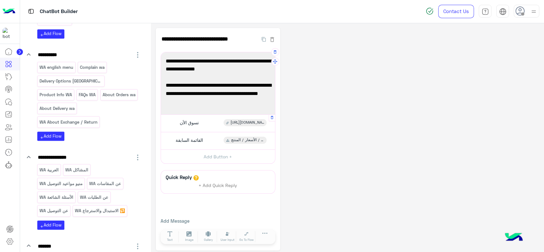
click at [237, 123] on span "[URL][DOMAIN_NAME]" at bounding box center [247, 123] width 34 height 6
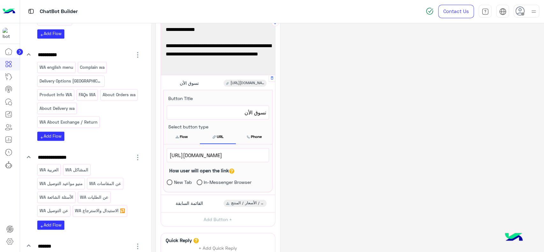
scroll to position [41, 0]
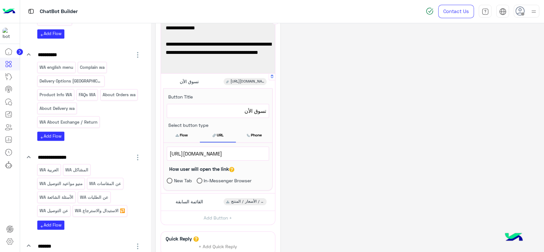
click at [232, 151] on span "[URL][DOMAIN_NAME]" at bounding box center [218, 153] width 97 height 8
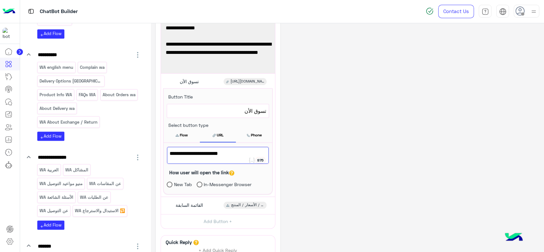
click at [285, 152] on div "**********" at bounding box center [347, 151] width 383 height 329
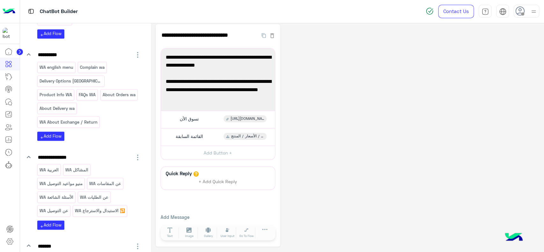
scroll to position [4, 0]
click at [271, 115] on icon "button" at bounding box center [272, 113] width 3 height 3
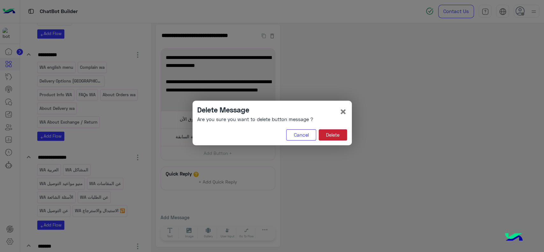
click at [329, 134] on button "Delete" at bounding box center [333, 134] width 28 height 11
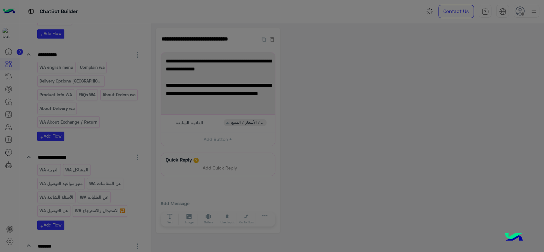
scroll to position [0, 0]
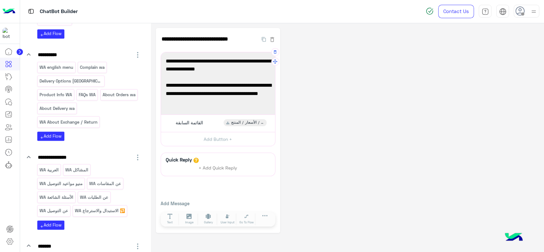
click at [260, 93] on span "📢 يمكنك تفعيل الإشعارات على صفحة المنتج أو أو تابعنا على إنستجرام لتعرف أول ما …" at bounding box center [218, 93] width 105 height 25
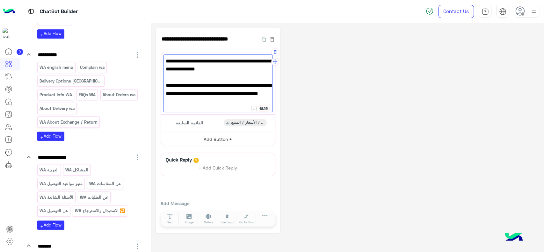
click at [223, 141] on button "Add Button +" at bounding box center [218, 139] width 114 height 14
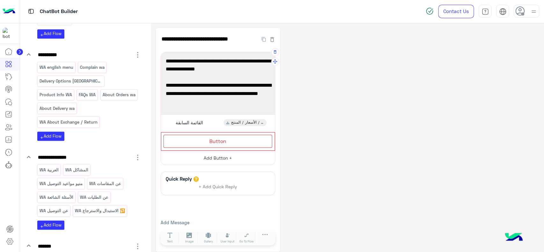
click at [223, 141] on span "Button" at bounding box center [217, 141] width 17 height 6
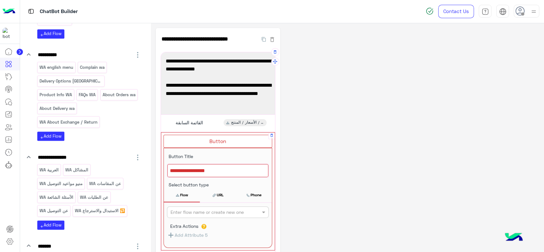
click at [218, 167] on div at bounding box center [217, 170] width 101 height 13
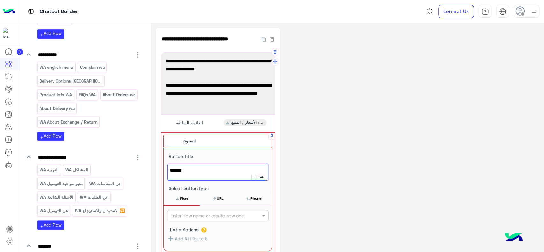
type textarea "******"
click at [224, 198] on button "URL" at bounding box center [218, 198] width 36 height 13
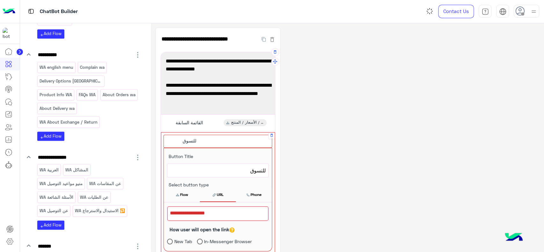
click at [210, 214] on div at bounding box center [217, 213] width 101 height 14
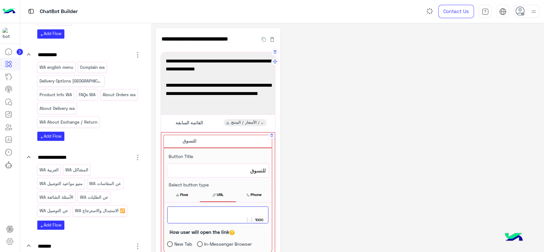
paste textarea "**********"
type textarea "**********"
click at [302, 180] on div "**********" at bounding box center [347, 193] width 383 height 330
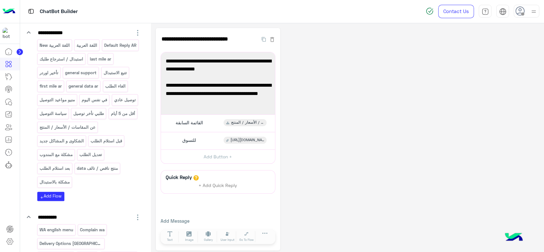
scroll to position [81, 0]
click at [89, 132] on p "عن المقاسات / الأسعار / المنتج" at bounding box center [67, 128] width 57 height 7
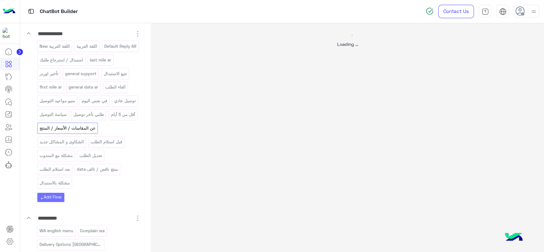
select select "*"
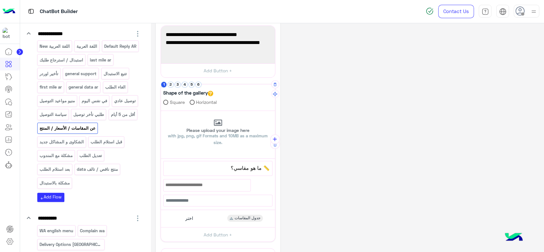
scroll to position [99, 0]
click at [173, 84] on button "2" at bounding box center [171, 84] width 6 height 6
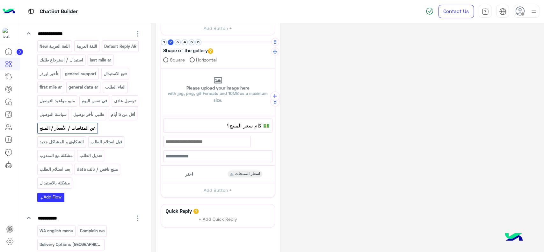
scroll to position [155, 0]
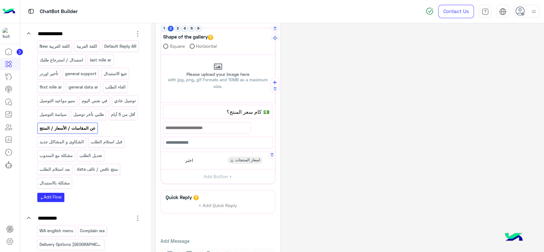
click at [183, 157] on div "اختر" at bounding box center [188, 160] width 15 height 7
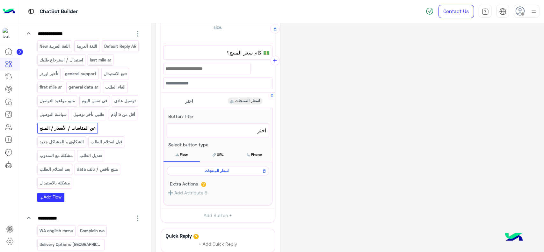
scroll to position [215, 0]
click at [196, 169] on span "اسعار المنتجات" at bounding box center [216, 171] width 93 height 6
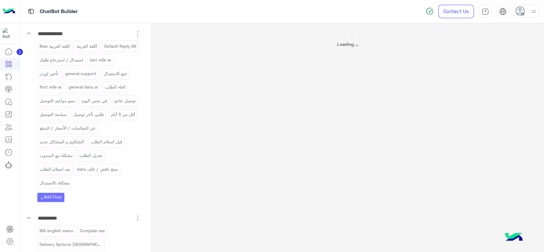
scroll to position [0, 0]
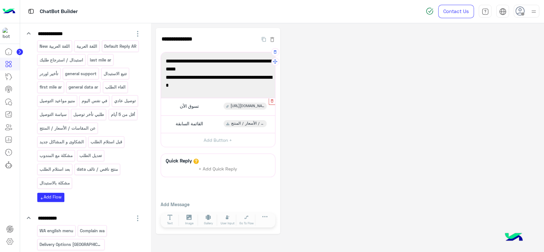
click at [273, 103] on button "button" at bounding box center [272, 100] width 6 height 6
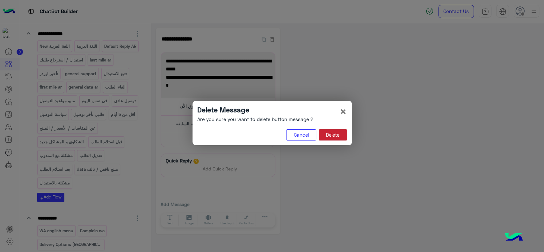
click at [329, 134] on button "Delete" at bounding box center [333, 134] width 28 height 11
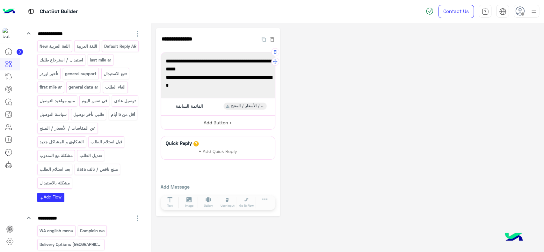
click at [232, 124] on button "Add Button +" at bounding box center [218, 122] width 114 height 14
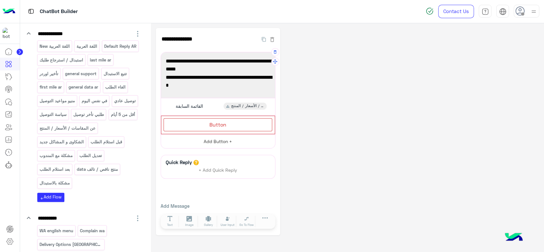
click at [232, 124] on div "Button" at bounding box center [217, 124] width 109 height 13
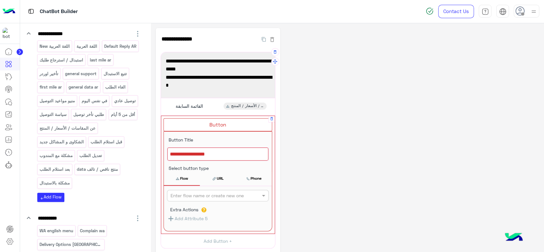
drag, startPoint x: 210, startPoint y: 160, endPoint x: 210, endPoint y: 156, distance: 4.1
click at [210, 156] on div "80" at bounding box center [218, 154] width 102 height 14
click at [210, 156] on div at bounding box center [217, 154] width 101 height 13
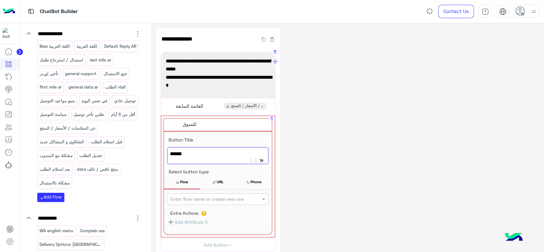
type textarea "******"
click at [216, 183] on button "URL" at bounding box center [218, 181] width 36 height 13
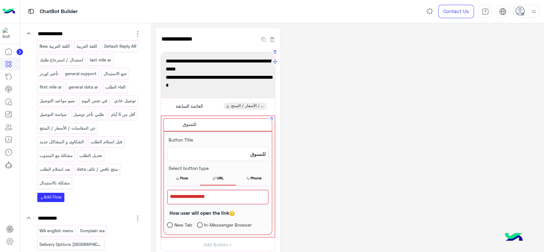
click at [209, 195] on div at bounding box center [217, 197] width 101 height 14
paste textarea "**********"
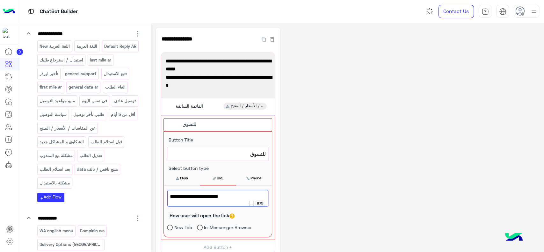
type textarea "**********"
click at [314, 168] on div "**********" at bounding box center [347, 184] width 383 height 313
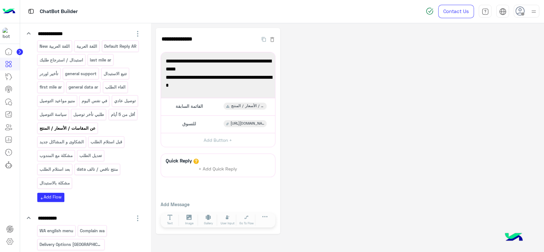
click at [86, 132] on p "عن المقاسات / الأسعار / المنتج" at bounding box center [67, 128] width 57 height 7
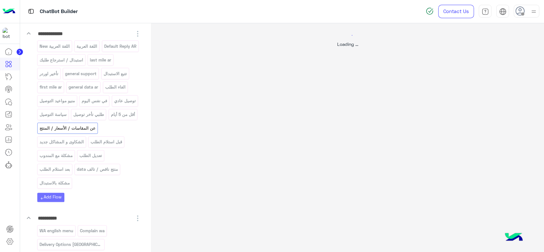
select select "*"
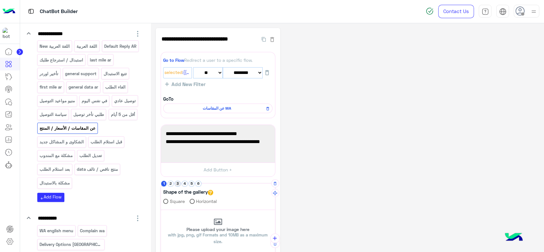
click at [180, 182] on button "3" at bounding box center [178, 184] width 6 height 6
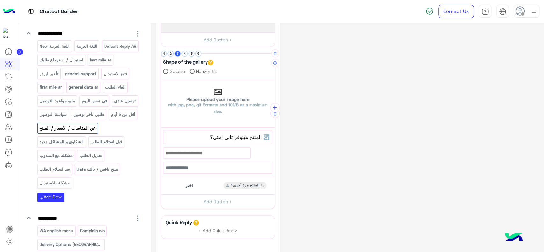
scroll to position [134, 0]
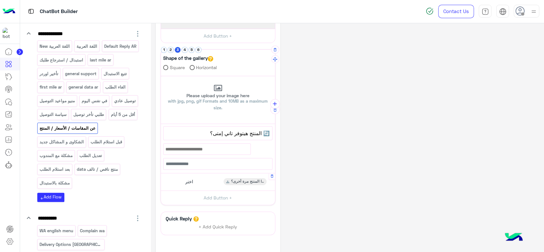
click at [204, 183] on div "اختر هل سيتوفر هذا المنتج مرة أخرى؟" at bounding box center [217, 182] width 109 height 12
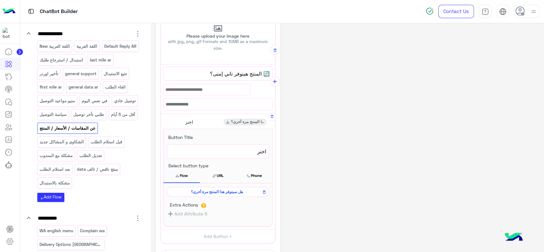
scroll to position [196, 0]
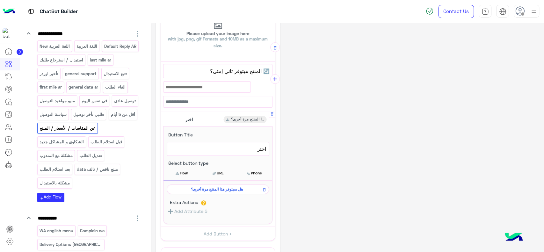
click at [204, 190] on span "هل سيتوفر هذا المنتج مرة أخرى؟" at bounding box center [216, 189] width 93 height 6
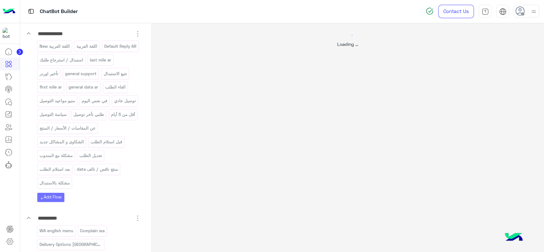
scroll to position [0, 0]
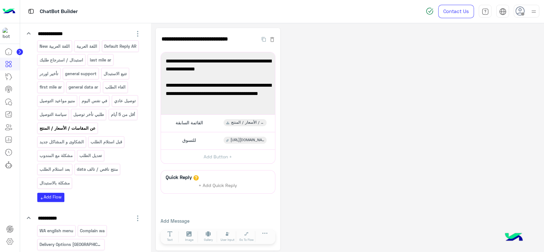
click at [92, 132] on p "عن المقاسات / الأسعار / المنتج" at bounding box center [67, 128] width 57 height 7
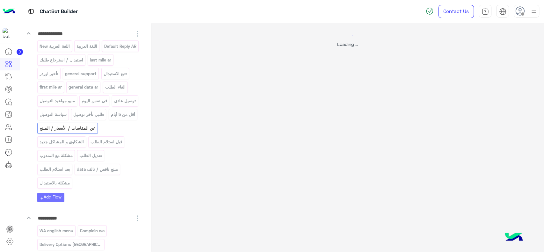
select select "*"
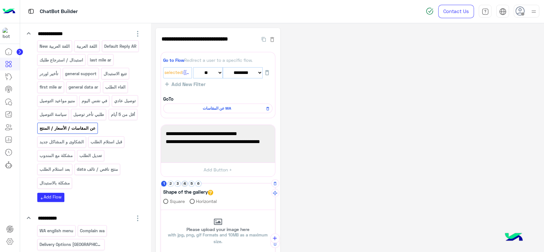
click at [184, 182] on button "4" at bounding box center [185, 184] width 6 height 6
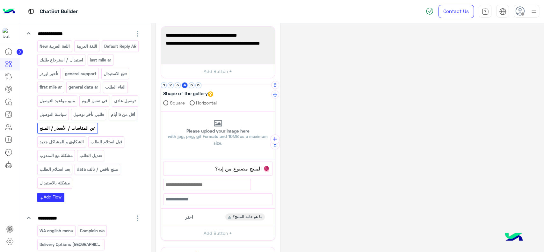
scroll to position [100, 0]
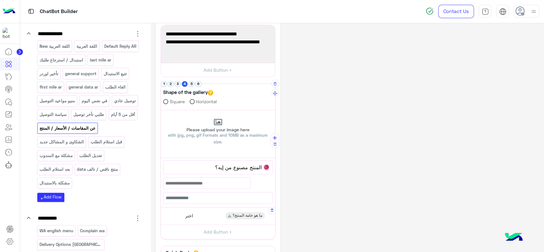
click at [202, 210] on div "اختر ما هو خامة المنتج؟" at bounding box center [217, 216] width 109 height 12
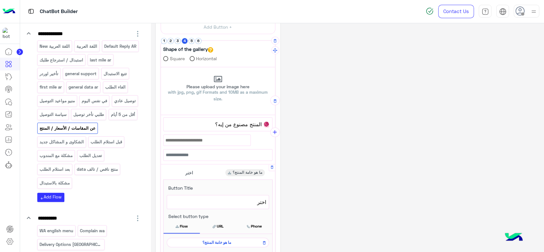
scroll to position [144, 0]
click at [206, 238] on span "ما هو خامة المنتج؟" at bounding box center [216, 241] width 93 height 6
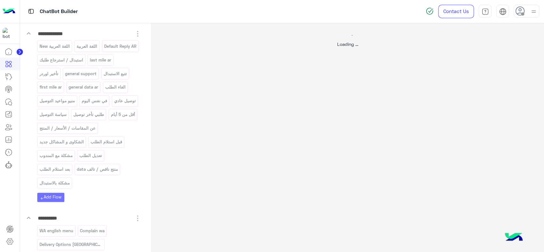
scroll to position [0, 0]
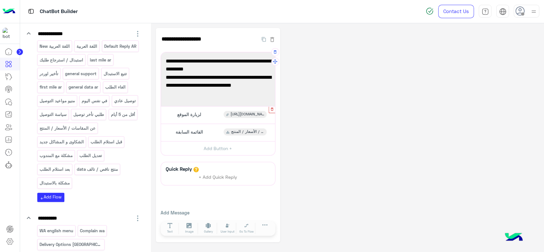
click at [273, 108] on icon "button" at bounding box center [272, 108] width 3 height 3
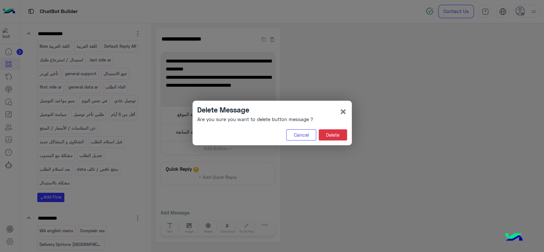
click at [336, 128] on div "Delete Message Are you sure you want to delete button message ? × Cancel Delete" at bounding box center [271, 123] width 159 height 45
click at [334, 134] on button "Delete" at bounding box center [333, 134] width 28 height 11
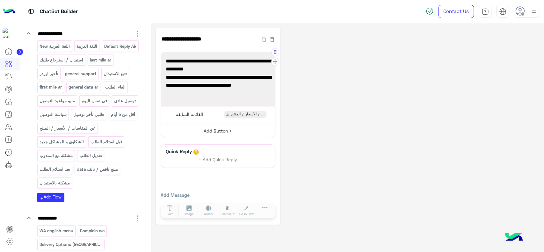
click at [235, 130] on button "Add Button +" at bounding box center [218, 131] width 114 height 14
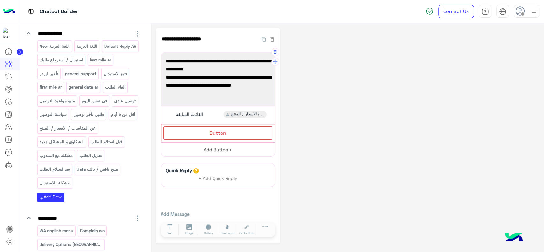
click at [235, 130] on div "Button" at bounding box center [217, 132] width 109 height 13
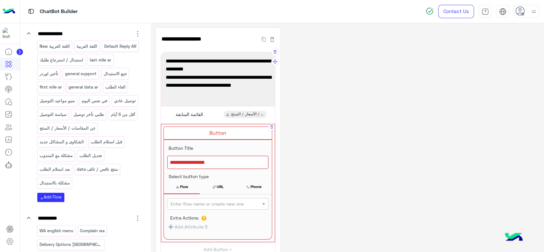
click at [206, 165] on div at bounding box center [217, 162] width 101 height 13
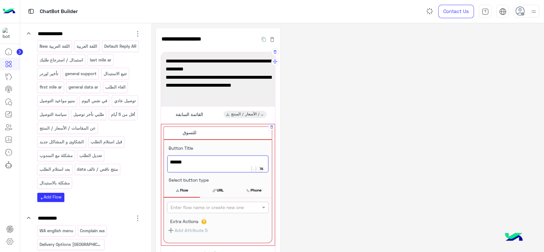
type textarea "******"
click at [217, 188] on button "URL" at bounding box center [218, 190] width 36 height 13
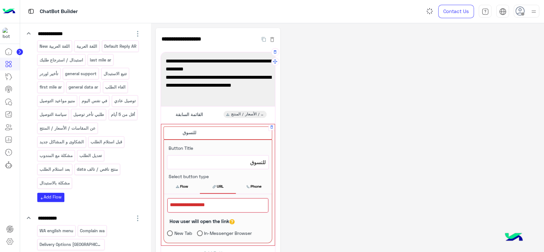
click at [210, 204] on div at bounding box center [217, 205] width 101 height 14
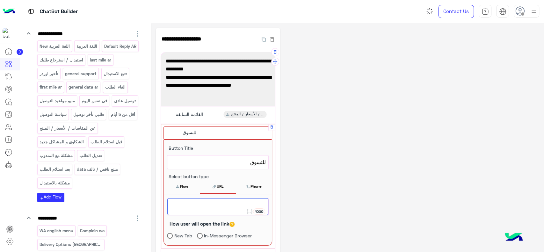
paste textarea "**********"
type textarea "**********"
click at [291, 170] on div "**********" at bounding box center [347, 188] width 383 height 321
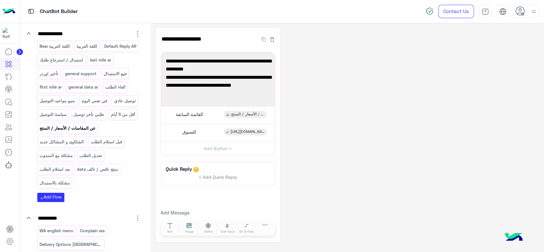
click at [81, 132] on p "عن المقاسات / الأسعار / المنتج" at bounding box center [67, 128] width 57 height 7
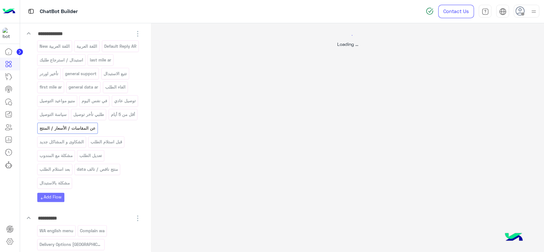
select select "*"
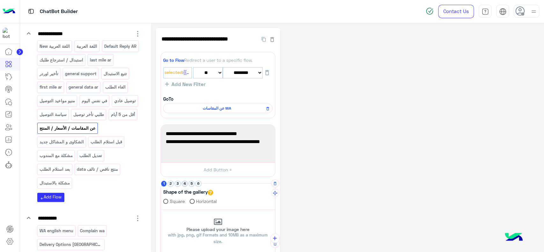
click at [183, 185] on button "4" at bounding box center [185, 184] width 6 height 6
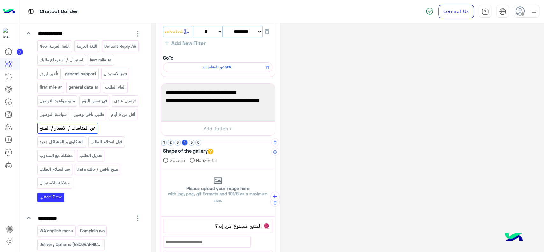
scroll to position [41, 0]
click at [194, 141] on button "5" at bounding box center [192, 142] width 6 height 6
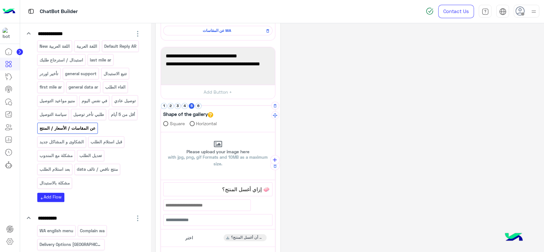
scroll to position [82, 0]
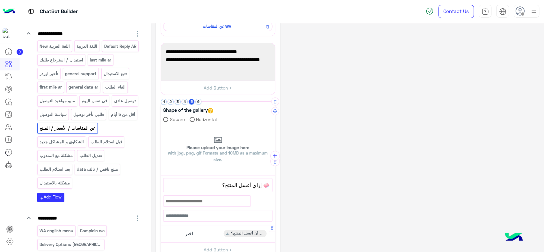
click at [197, 231] on div "اختر كيف يجب أن أغسل المنتج؟" at bounding box center [217, 234] width 109 height 12
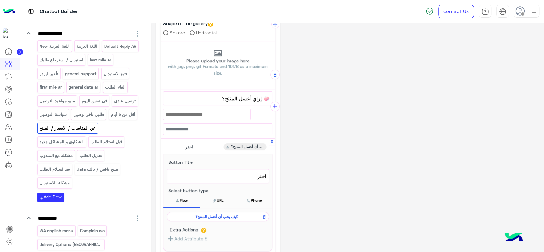
scroll to position [171, 0]
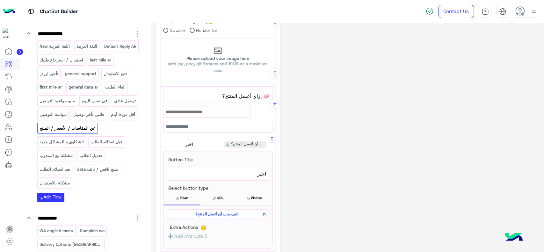
click at [209, 212] on span "كيف يجب أن أغسل المنتج؟" at bounding box center [216, 214] width 93 height 6
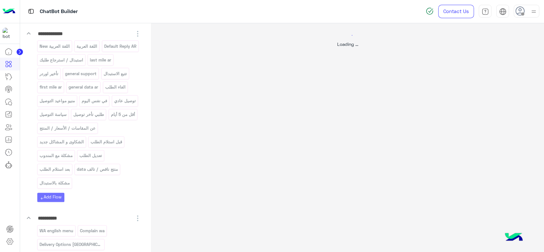
scroll to position [0, 0]
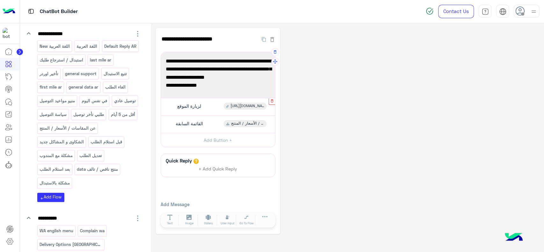
click at [272, 102] on icon "button" at bounding box center [272, 101] width 4 height 4
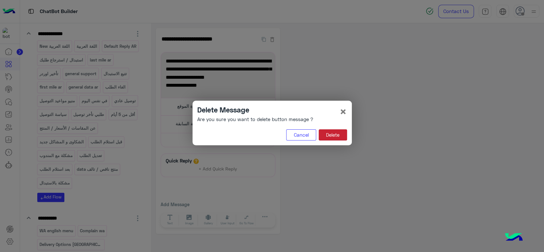
click at [325, 134] on button "Delete" at bounding box center [333, 134] width 28 height 11
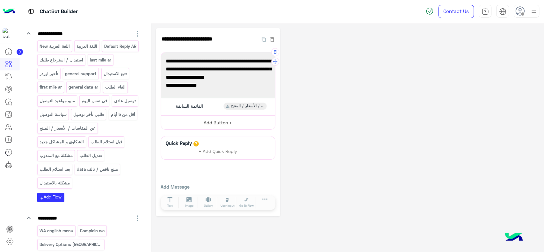
click at [223, 122] on button "Add Button +" at bounding box center [218, 122] width 114 height 14
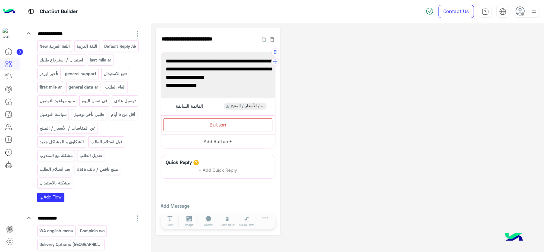
click at [223, 122] on span "Button" at bounding box center [217, 124] width 17 height 6
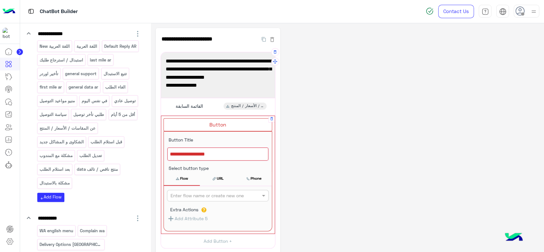
click at [215, 158] on div at bounding box center [217, 154] width 101 height 13
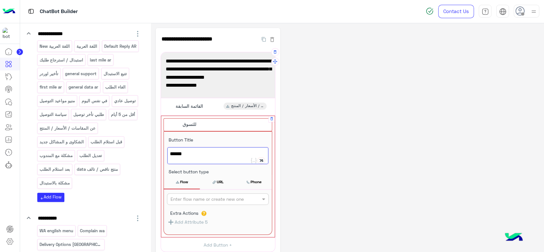
type textarea "******"
click at [213, 181] on icon at bounding box center [214, 182] width 3 height 3
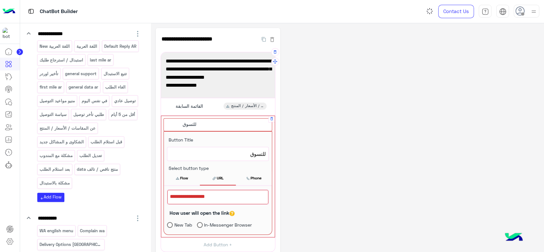
click at [200, 199] on div at bounding box center [217, 197] width 101 height 14
paste textarea "**********"
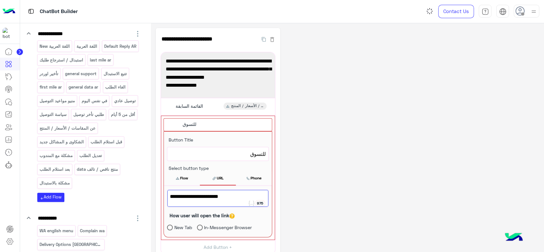
type textarea "**********"
click at [332, 151] on div "**********" at bounding box center [347, 184] width 383 height 313
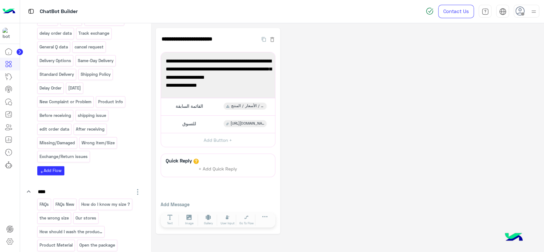
scroll to position [498, 0]
